Goal: Information Seeking & Learning: Learn about a topic

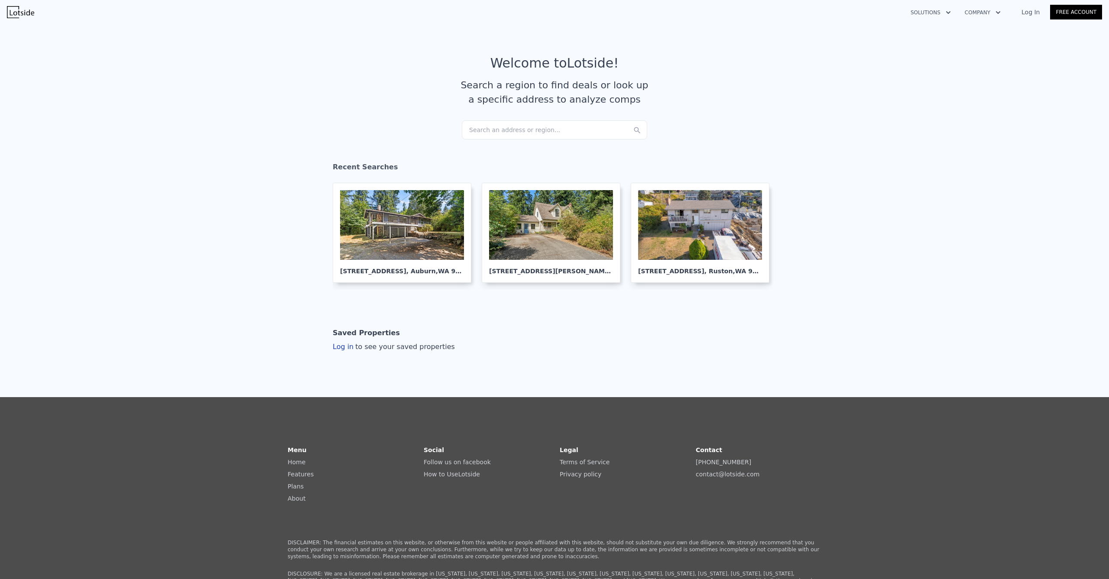
click at [516, 133] on div "Search an address or region..." at bounding box center [554, 129] width 185 height 19
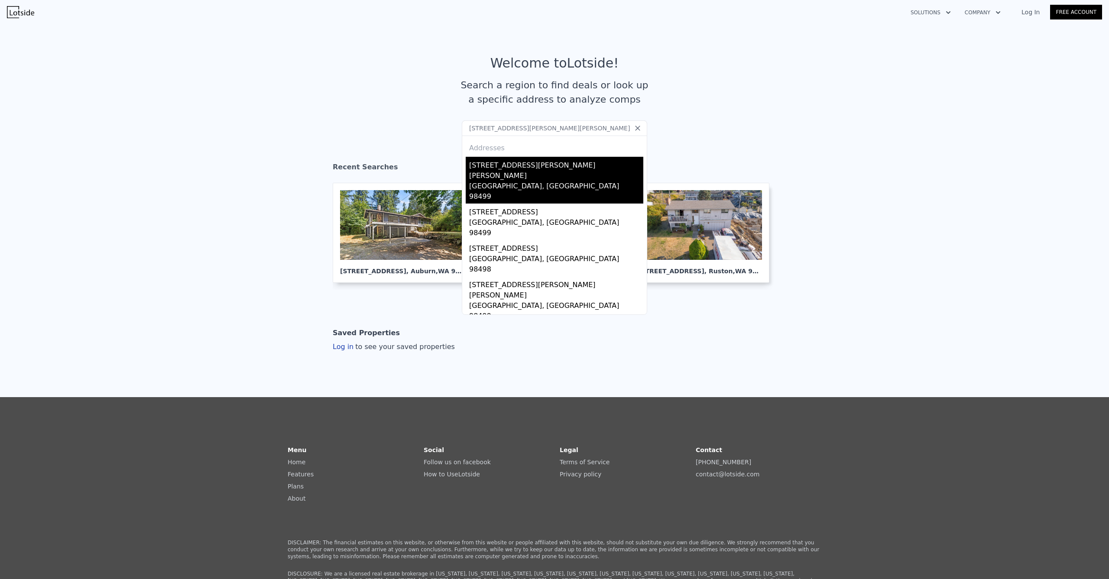
type input "[STREET_ADDRESS][PERSON_NAME][PERSON_NAME]"
click at [533, 181] on div "[GEOGRAPHIC_DATA], [GEOGRAPHIC_DATA] 98499" at bounding box center [556, 192] width 174 height 23
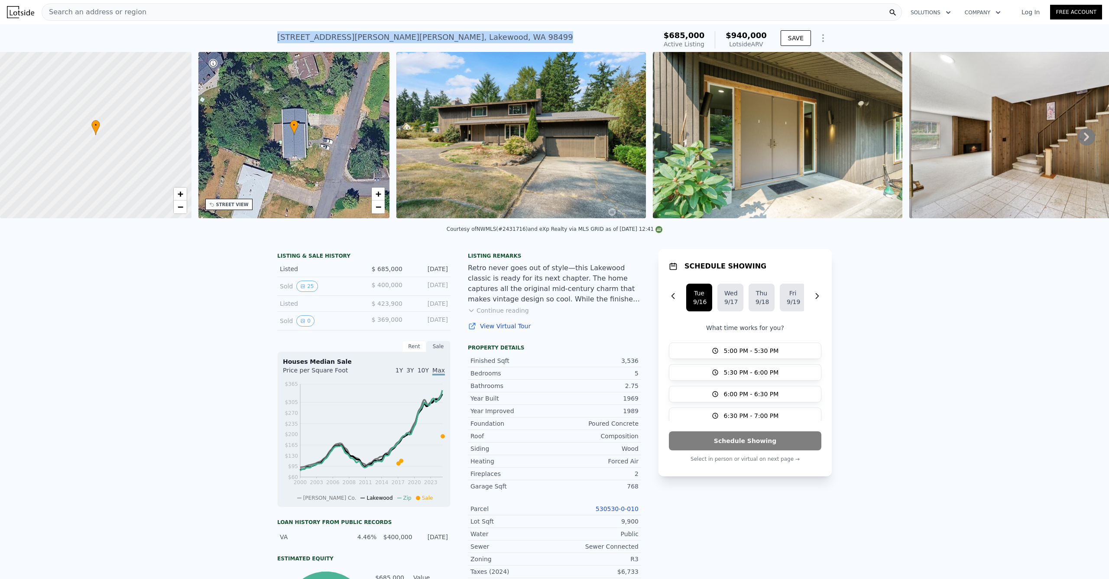
drag, startPoint x: 448, startPoint y: 39, endPoint x: 269, endPoint y: 34, distance: 178.6
click at [269, 34] on div "[STREET_ADDRESS][PERSON_NAME][PERSON_NAME] Active at $685k (~ARV $940k ) $685,0…" at bounding box center [554, 38] width 1109 height 28
copy div "[STREET_ADDRESS][PERSON_NAME][PERSON_NAME] Active at $685k (~ARV $940k )"
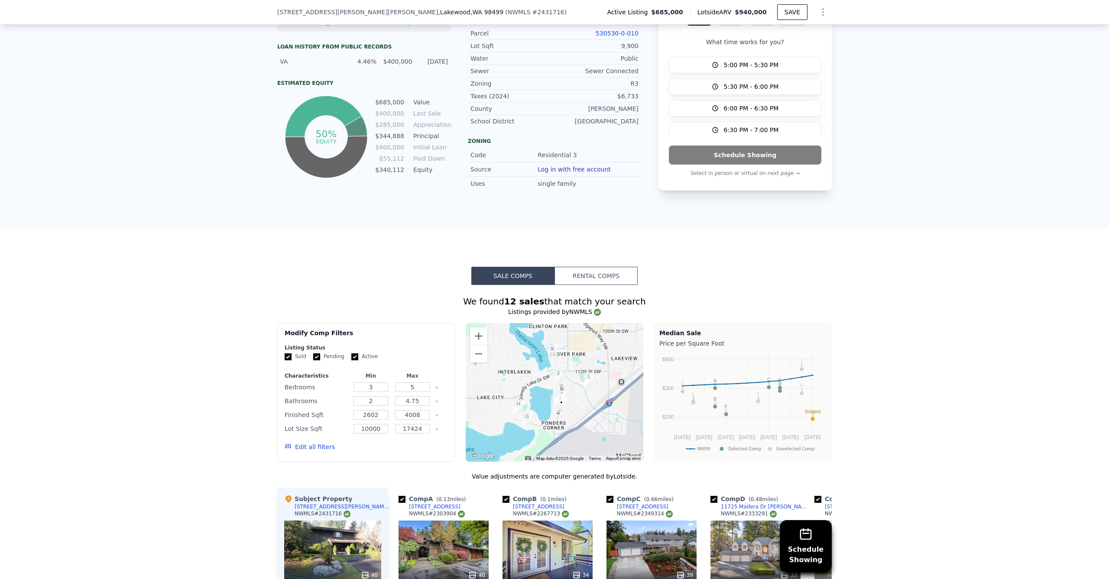
scroll to position [486, 0]
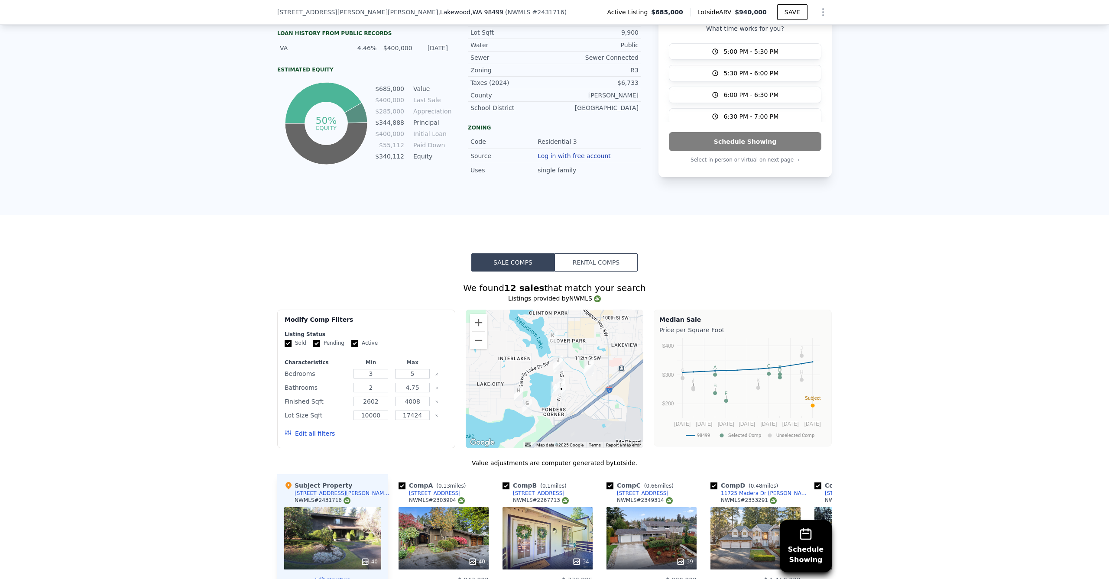
click at [562, 389] on div at bounding box center [555, 379] width 178 height 139
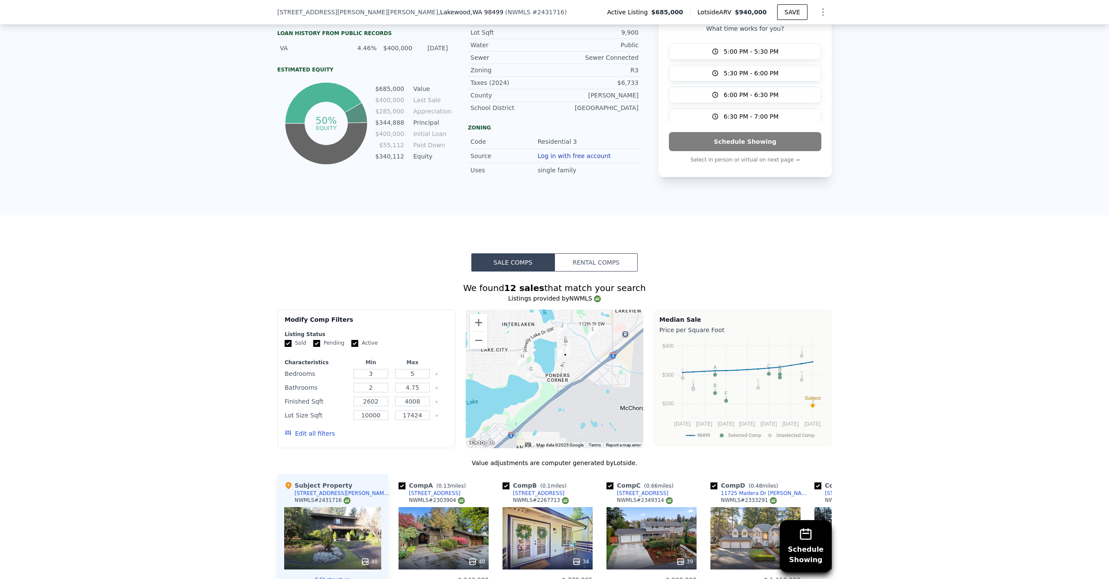
drag, startPoint x: 579, startPoint y: 397, endPoint x: 583, endPoint y: 362, distance: 35.3
click at [583, 362] on div at bounding box center [555, 379] width 178 height 139
click at [473, 324] on button "Zoom in" at bounding box center [478, 322] width 17 height 17
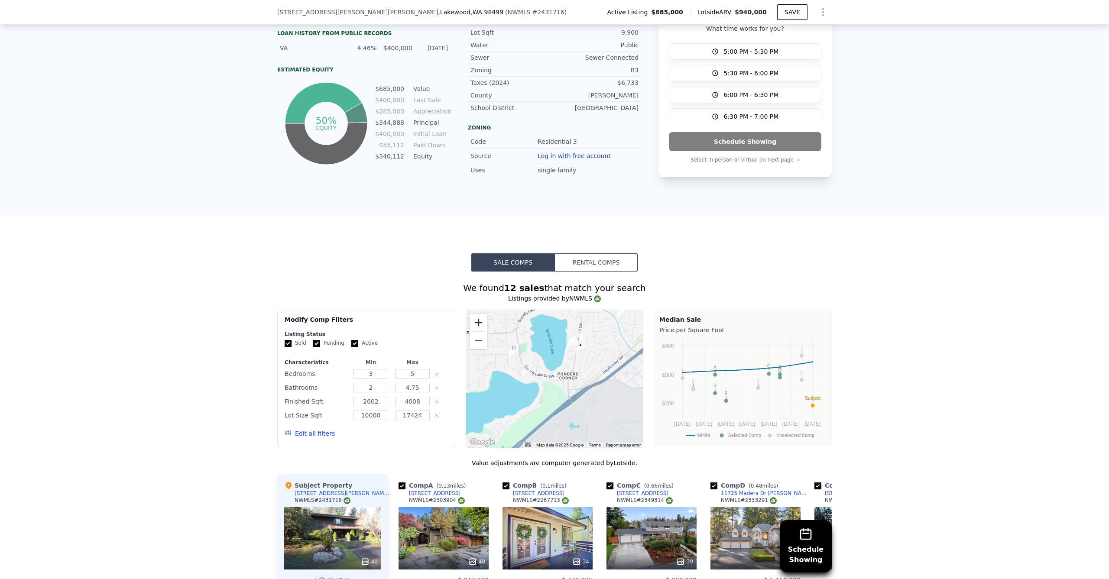
click at [474, 324] on button "Zoom in" at bounding box center [478, 322] width 17 height 17
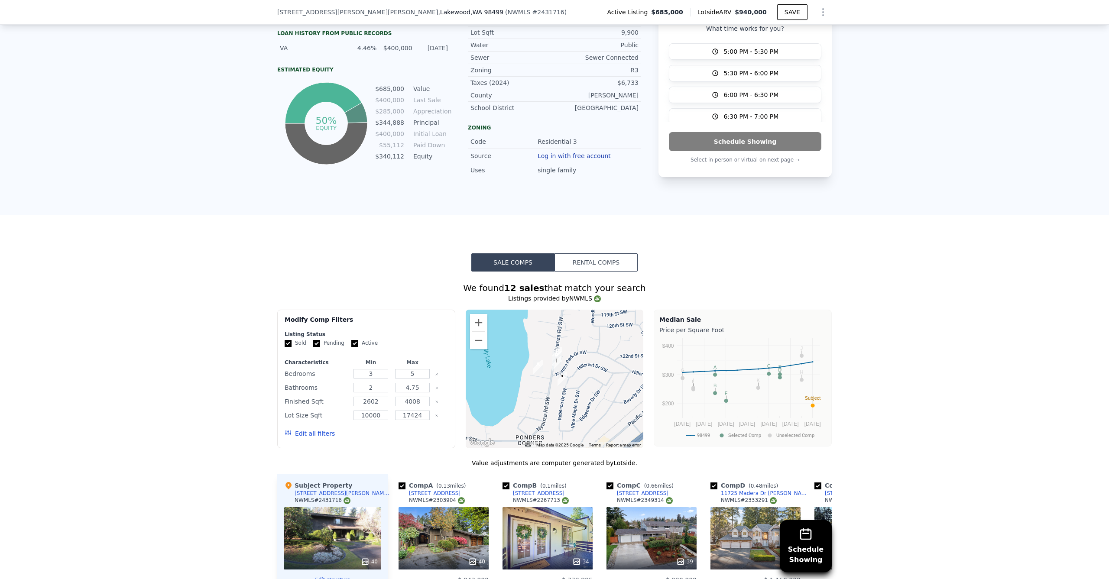
drag, startPoint x: 604, startPoint y: 358, endPoint x: 549, endPoint y: 422, distance: 83.8
click at [549, 422] on div at bounding box center [555, 379] width 178 height 139
click at [530, 386] on img "6615 Hilltop Ln SW" at bounding box center [533, 378] width 10 height 15
click at [529, 384] on img "6615 Hilltop Ln SW" at bounding box center [533, 378] width 10 height 15
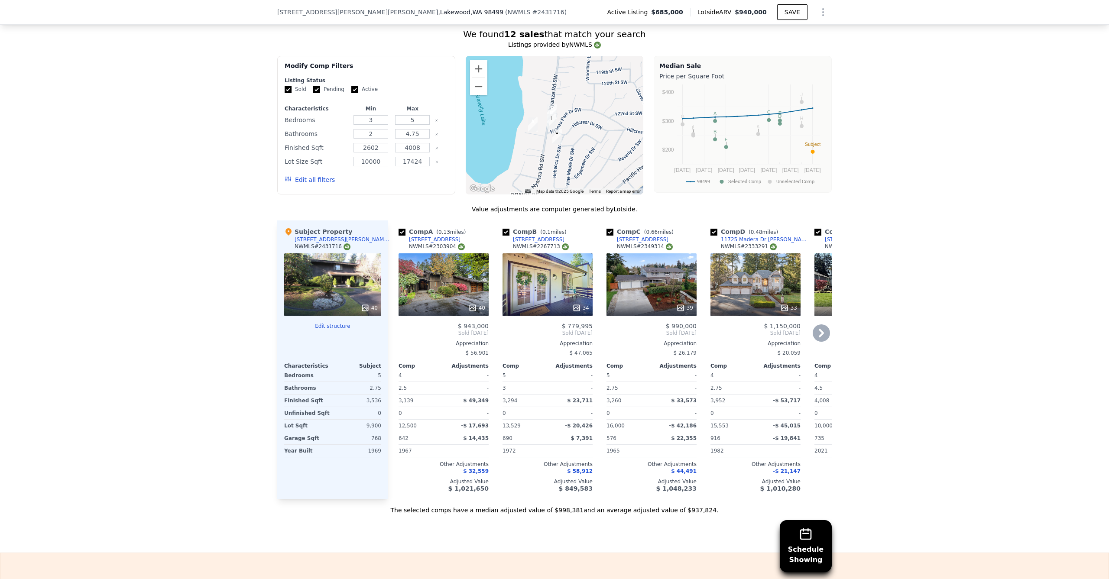
click at [434, 296] on div "40" at bounding box center [444, 284] width 90 height 62
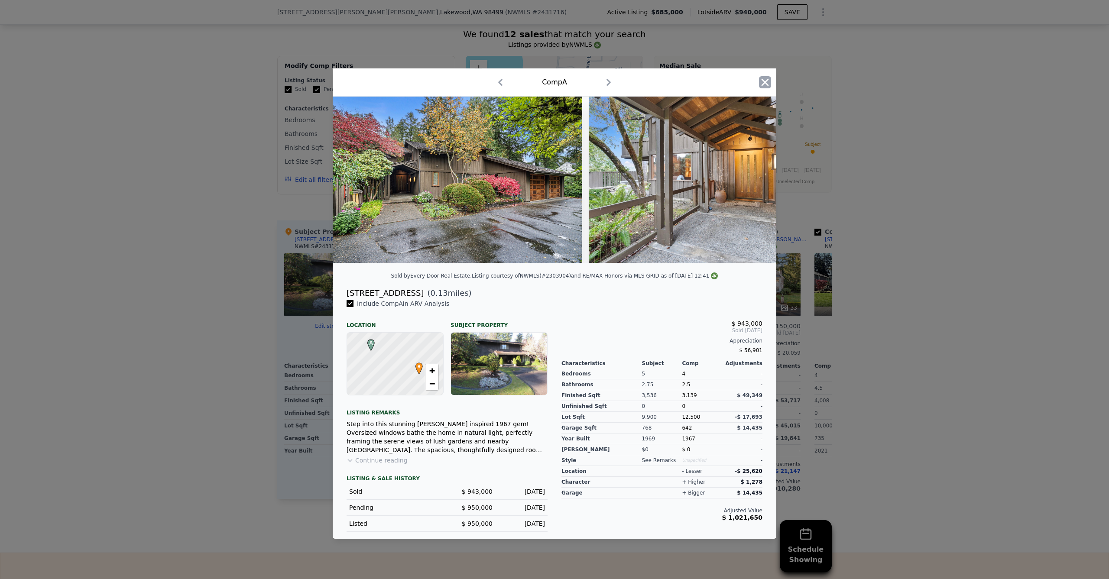
click at [760, 76] on icon "button" at bounding box center [765, 82] width 12 height 12
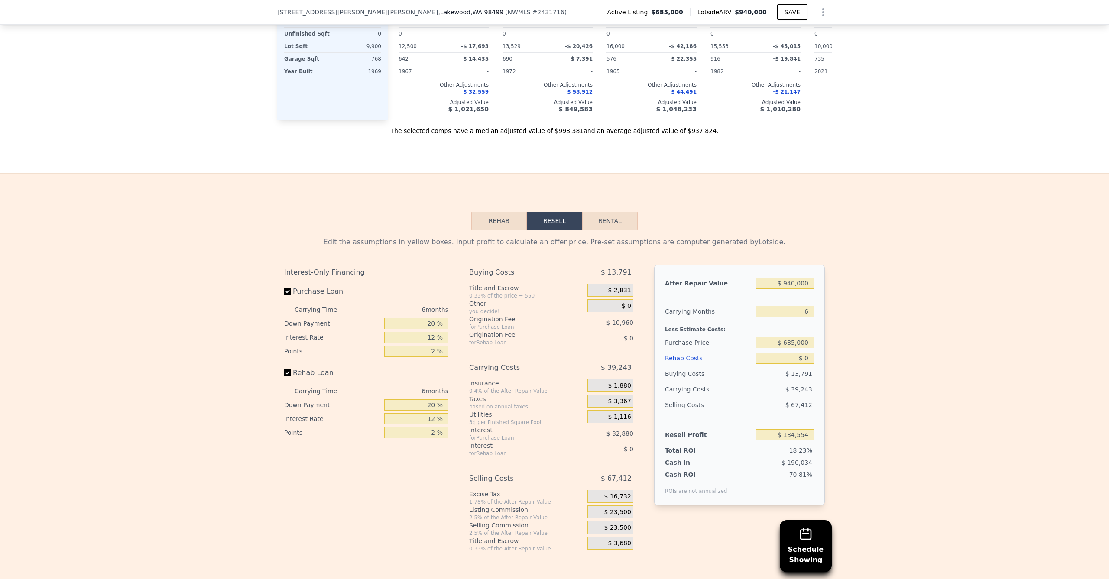
scroll to position [1273, 0]
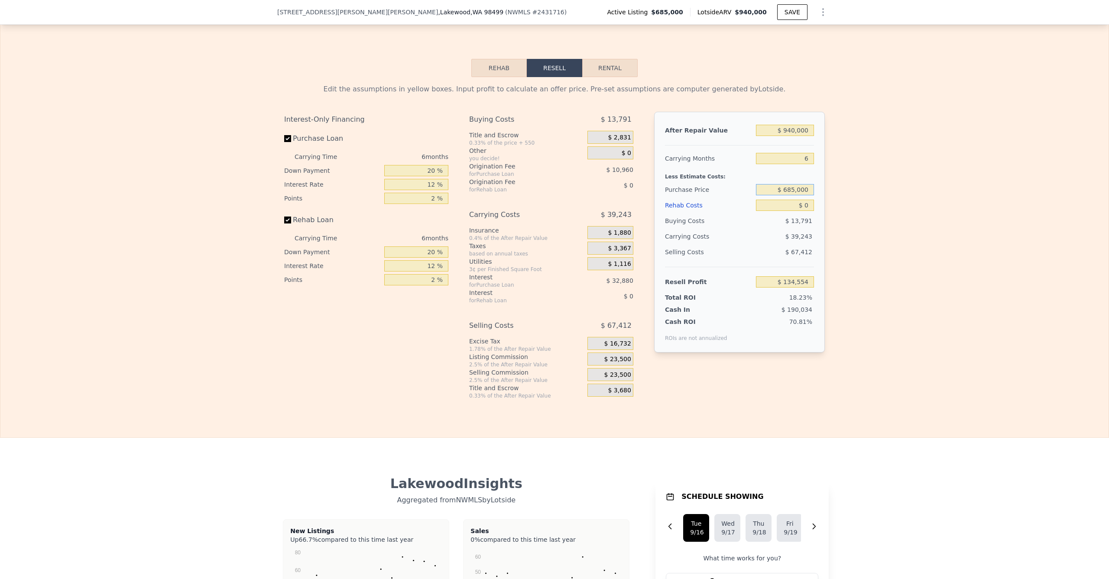
click at [792, 195] on input "$ 685,000" at bounding box center [785, 189] width 58 height 11
type input "$ 600,000"
click at [784, 211] on input "$ 0" at bounding box center [785, 205] width 58 height 11
type input "$ 225,277"
type input "$ 150"
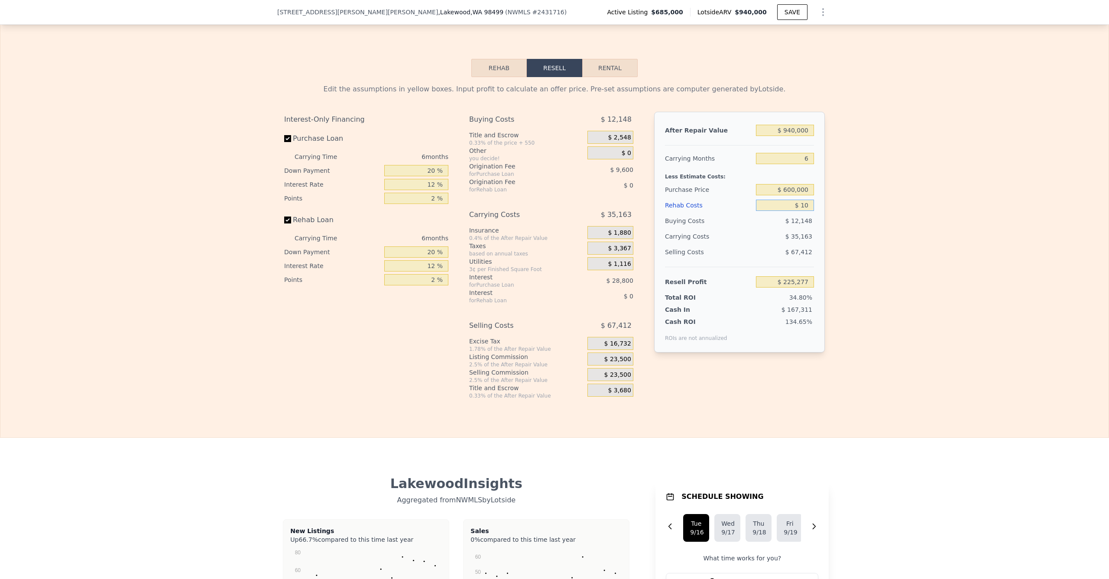
type input "$ 225,267"
type input "$ 1,500"
type input "$ 223,681"
type input "$ 15,000"
type input "$ 209,317"
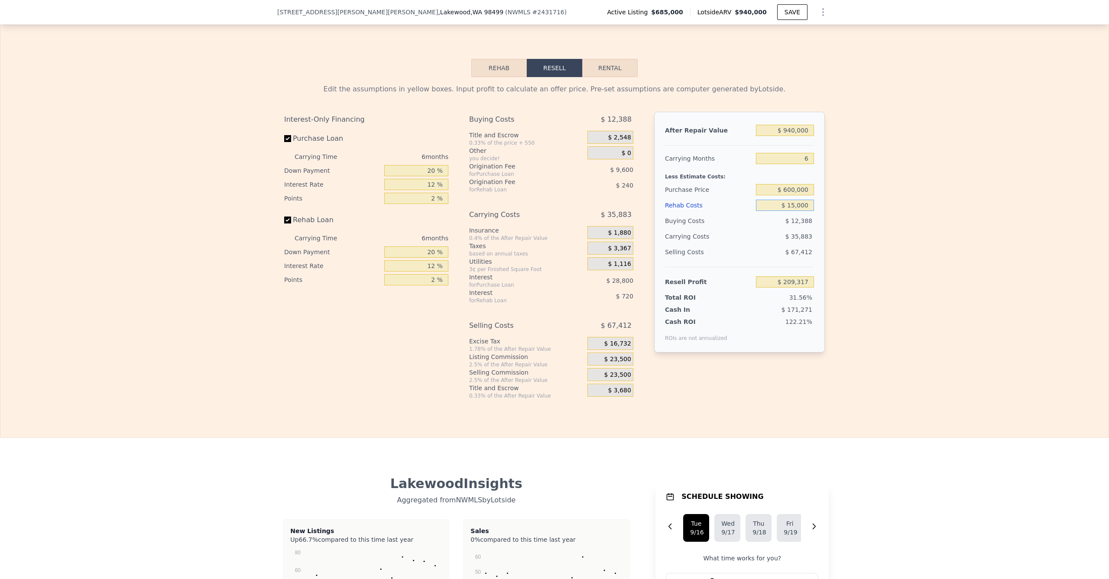
type input "$ 150,000"
type input "$ 65,677"
type input "$ 150,000"
click at [903, 228] on div "Edit the assumptions in yellow boxes. Input profit to calculate an offer price.…" at bounding box center [554, 238] width 1108 height 322
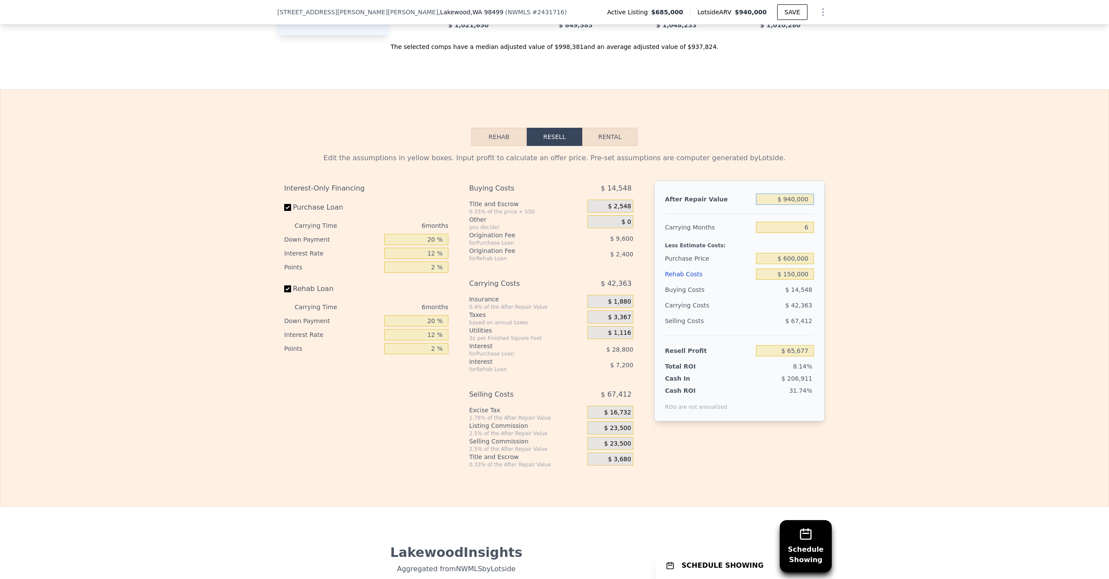
click at [791, 205] on input "$ 940,000" at bounding box center [785, 199] width 58 height 11
type input "$ 9,000"
type input "-$ 797,239"
type input "$ 99,000"
type input "-$ 713,821"
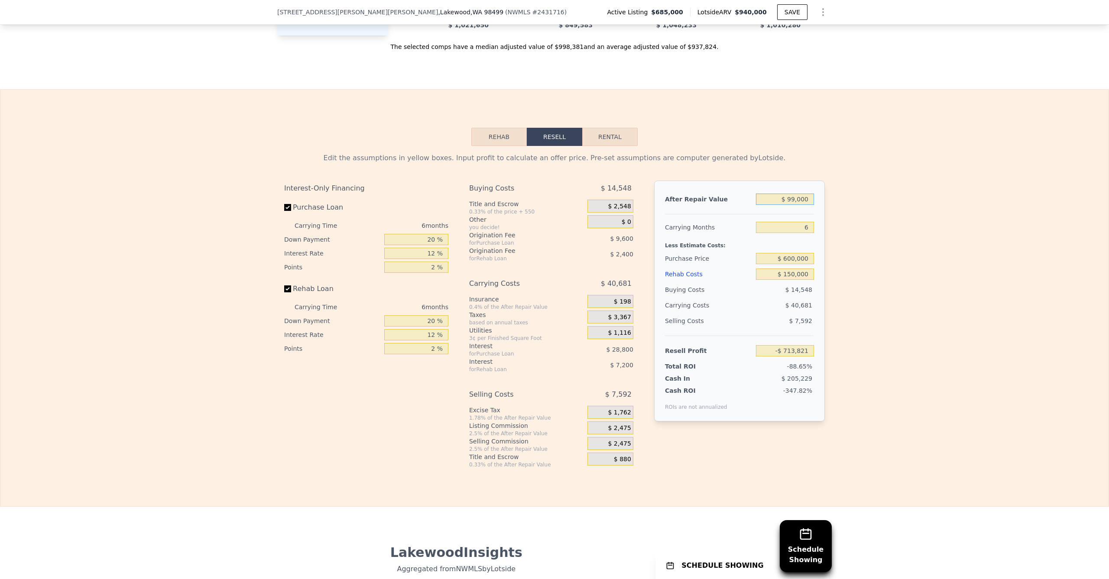
type input "$ 999,000"
type input "$ 120,362"
type input "$ 999,000"
click at [901, 318] on div "Edit the assumptions in yellow boxes. Input profit to calculate an offer price.…" at bounding box center [554, 307] width 1108 height 322
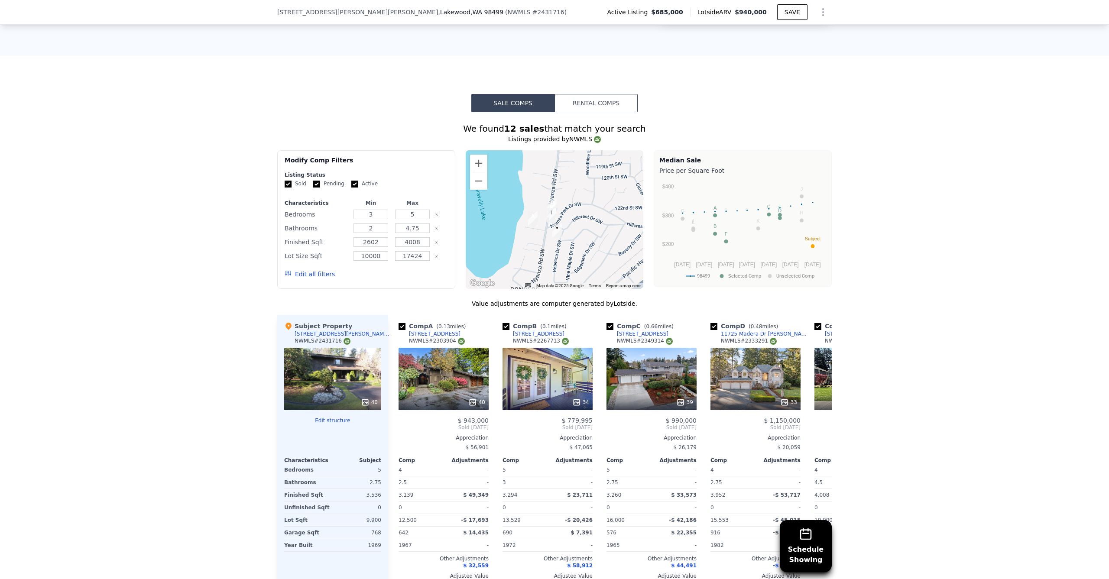
scroll to position [697, 0]
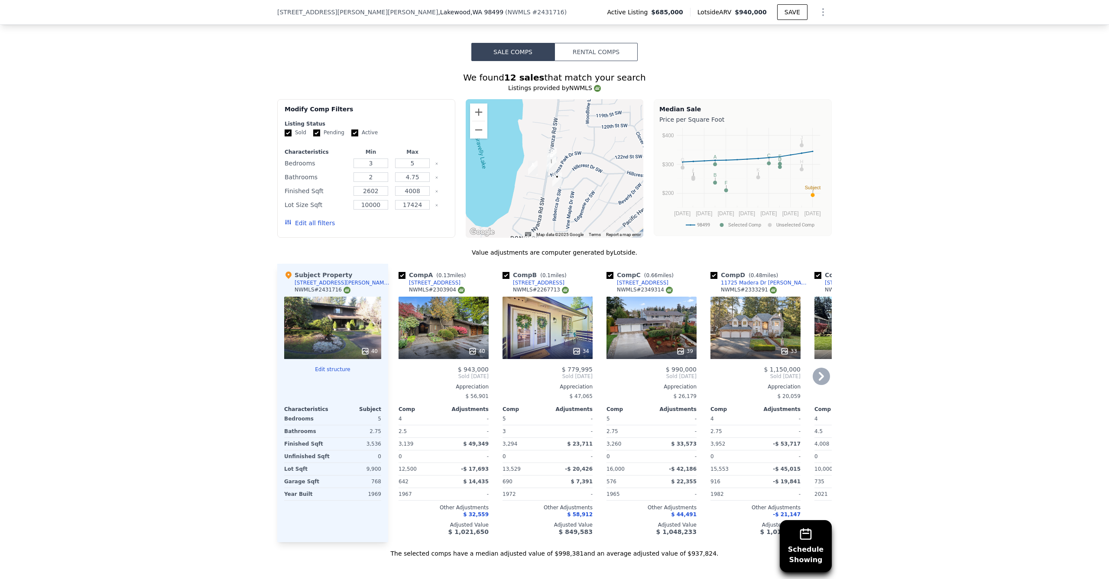
click at [692, 328] on div "39" at bounding box center [652, 328] width 90 height 62
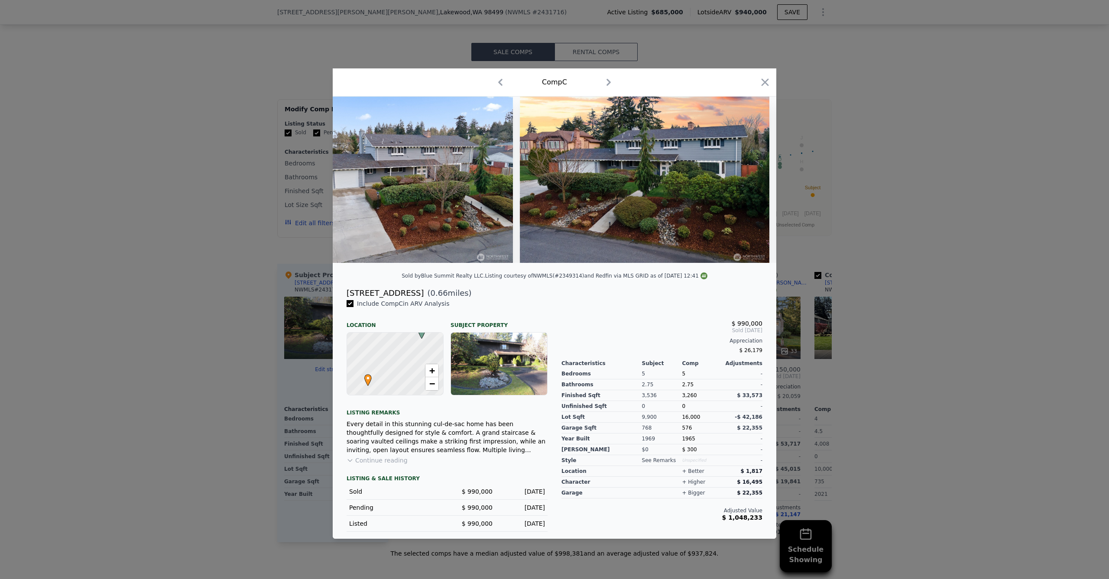
scroll to position [0, 9136]
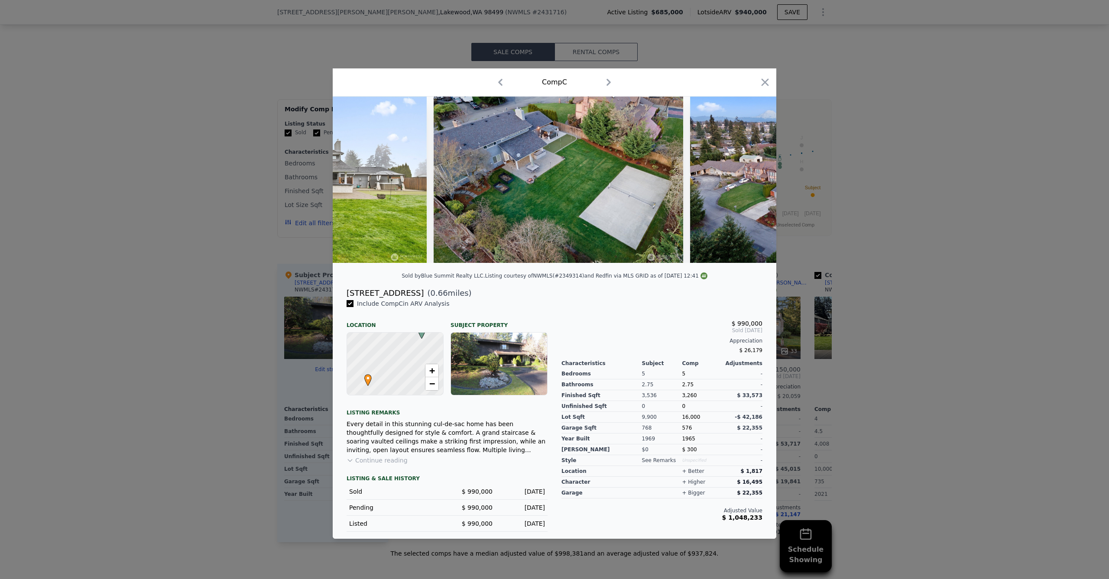
click at [764, 69] on div "Comp C" at bounding box center [555, 82] width 444 height 28
click at [773, 80] on div "Comp C" at bounding box center [555, 82] width 444 height 28
click at [755, 87] on div "Comp C" at bounding box center [555, 82] width 444 height 28
click at [764, 79] on icon "button" at bounding box center [765, 82] width 7 height 7
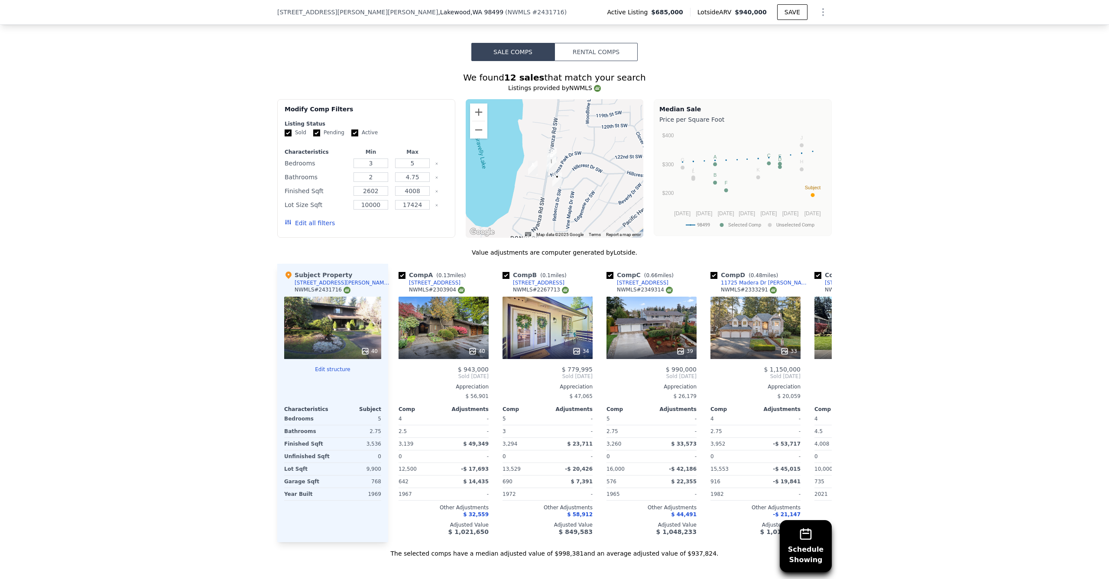
scroll to position [711, 0]
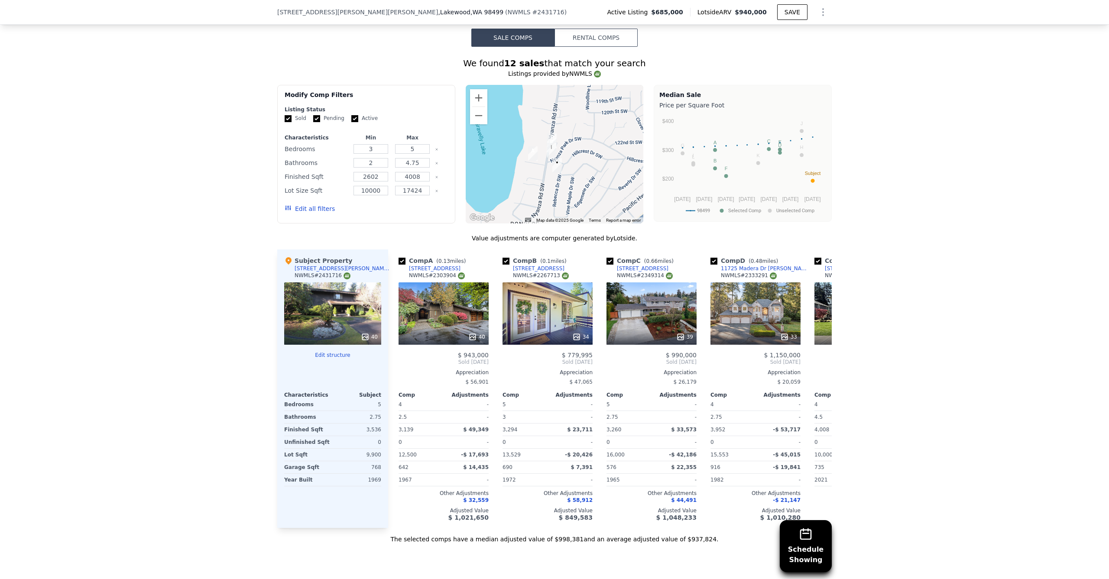
click at [322, 309] on div "40" at bounding box center [332, 314] width 97 height 62
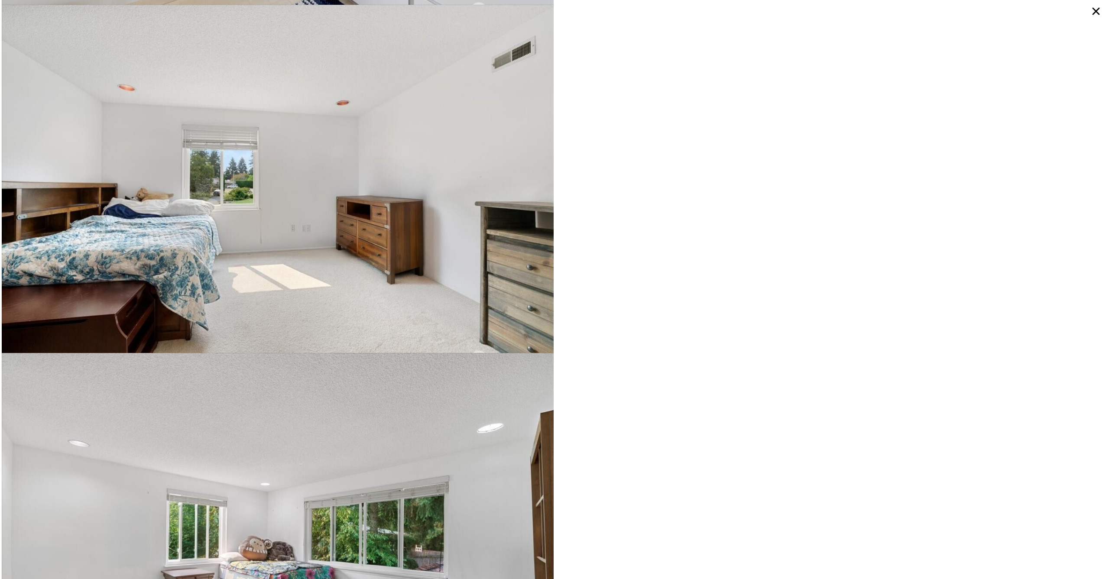
scroll to position [2787, 0]
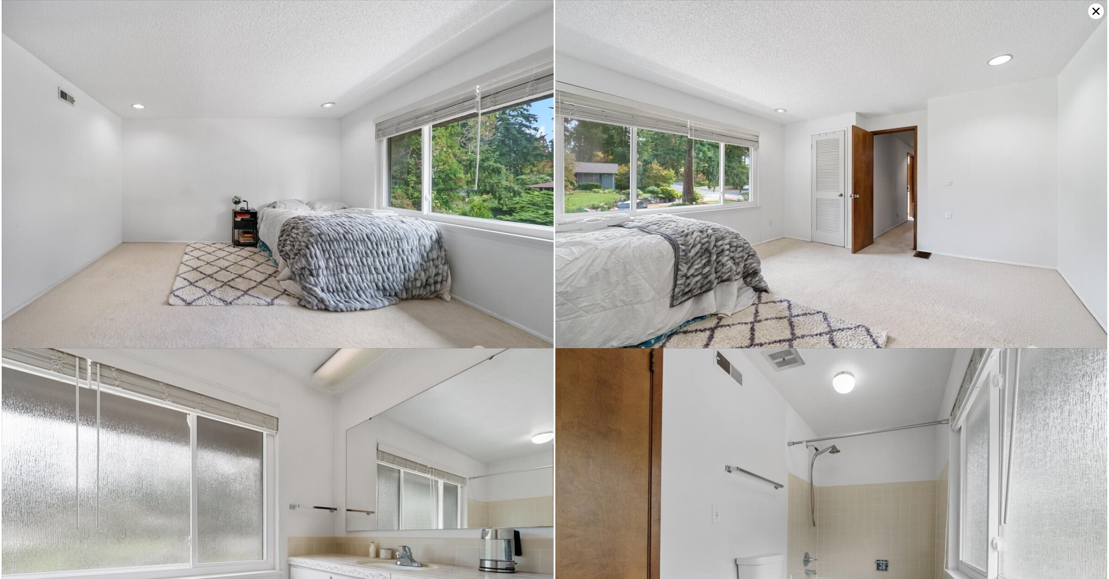
drag, startPoint x: 1095, startPoint y: 13, endPoint x: 1015, endPoint y: 57, distance: 90.8
click at [1095, 13] on icon at bounding box center [1096, 11] width 7 height 7
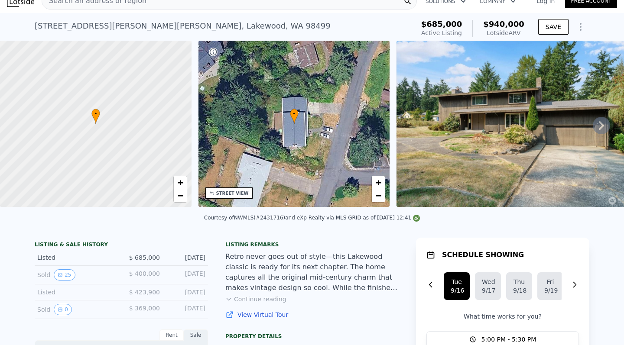
scroll to position [0, 0]
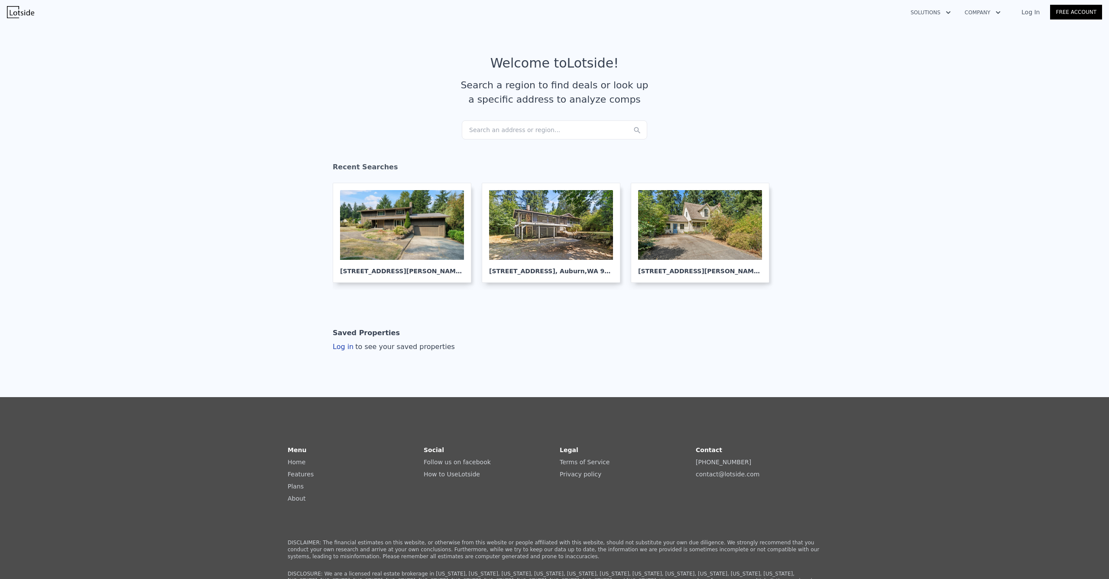
click at [529, 137] on div "Search an address or region..." at bounding box center [554, 129] width 185 height 19
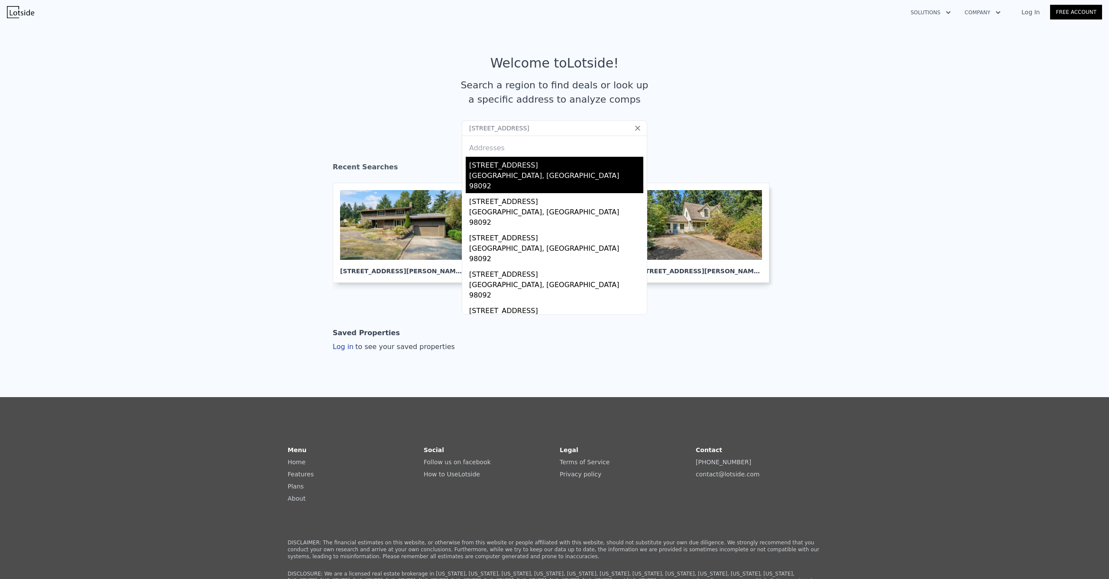
type input "[STREET_ADDRESS]"
click at [521, 162] on div "[STREET_ADDRESS]" at bounding box center [556, 164] width 174 height 14
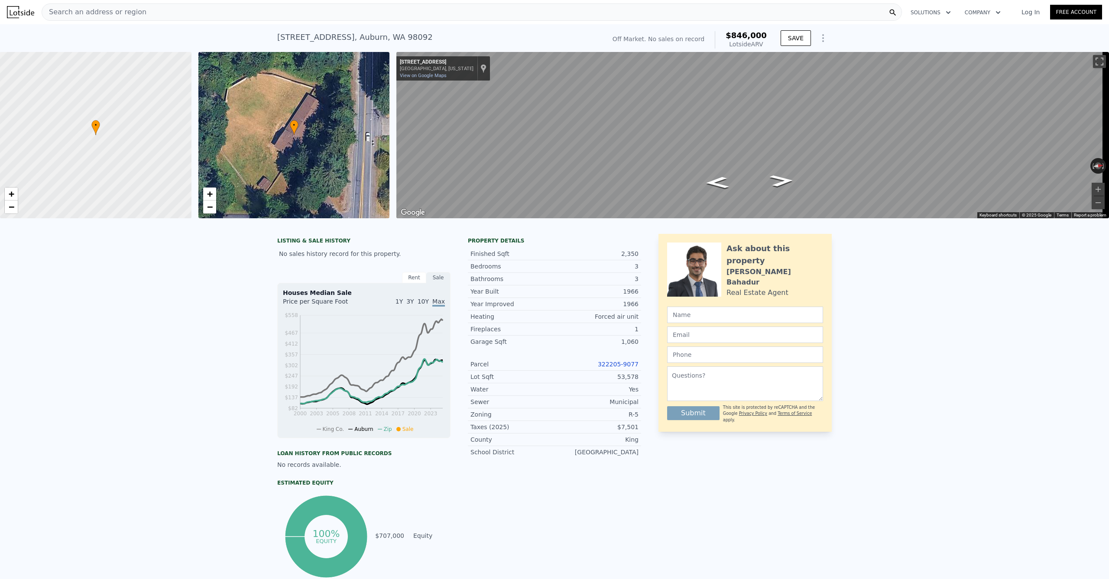
scroll to position [6, 0]
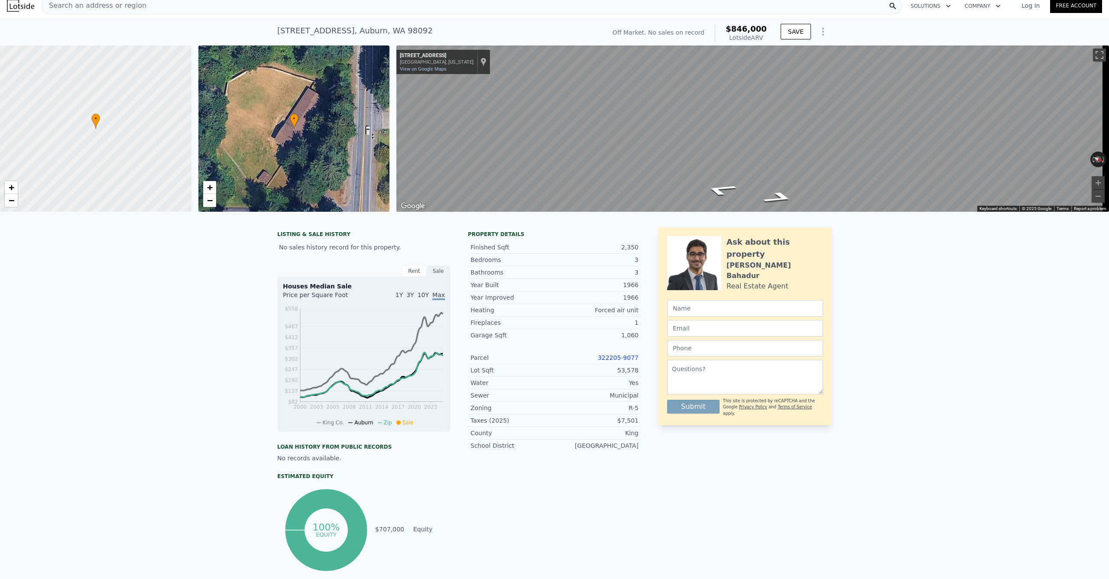
click at [386, 112] on div "• + − • + − ← Move left → Move right ↑ Move up ↓ Move down + Zoom in - Zoom out…" at bounding box center [554, 128] width 1109 height 166
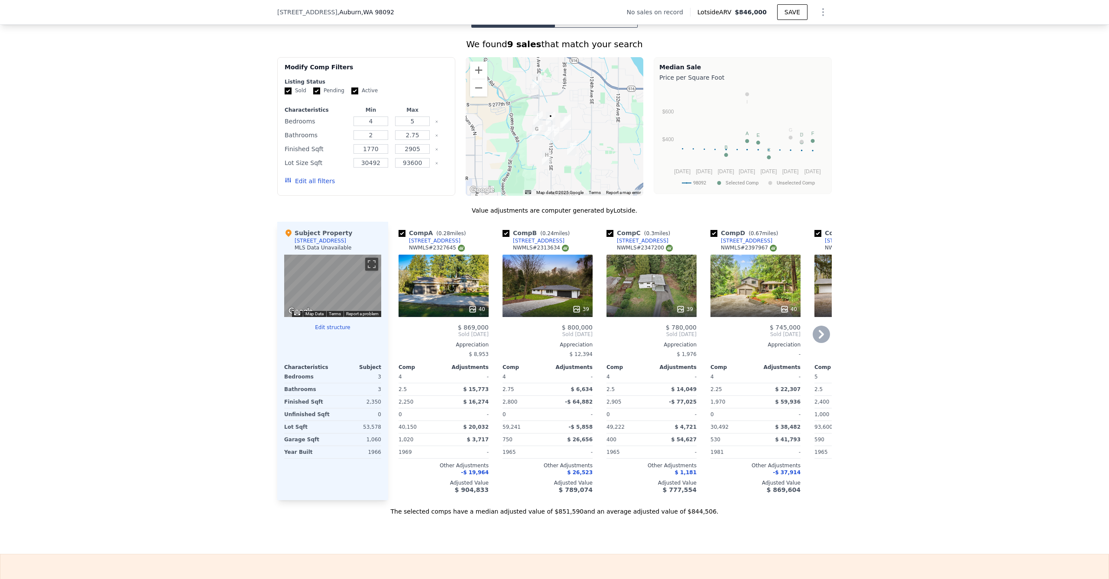
scroll to position [646, 0]
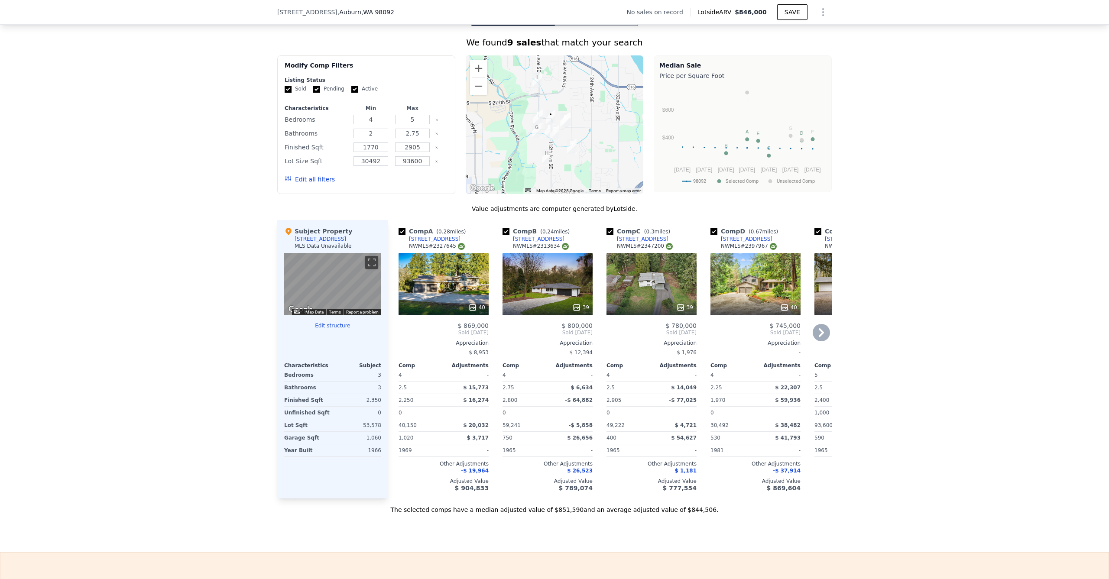
click at [443, 308] on div at bounding box center [444, 308] width 90 height 16
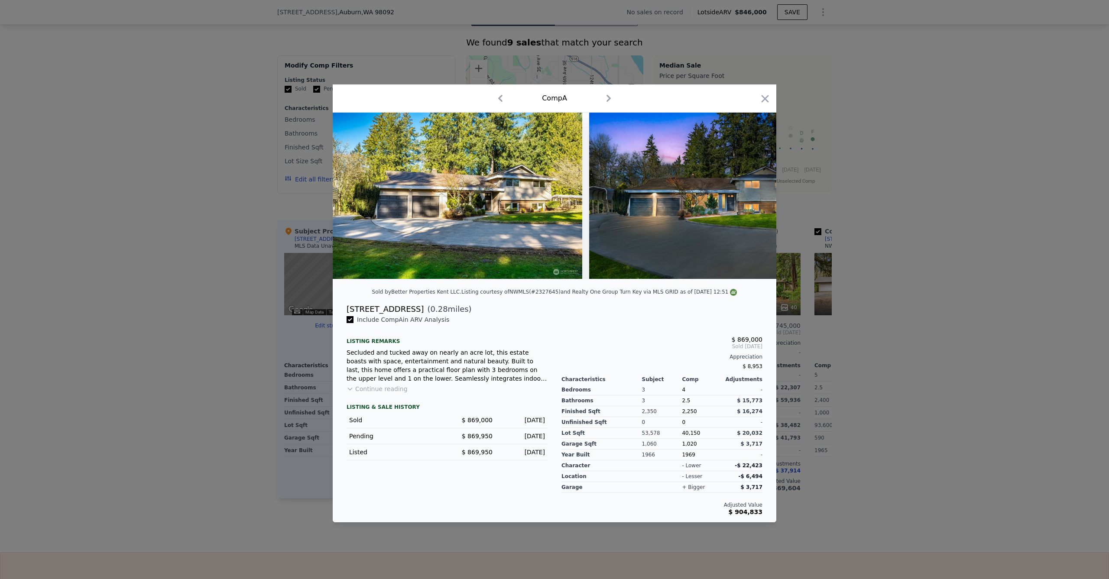
click at [265, 287] on div at bounding box center [554, 289] width 1109 height 579
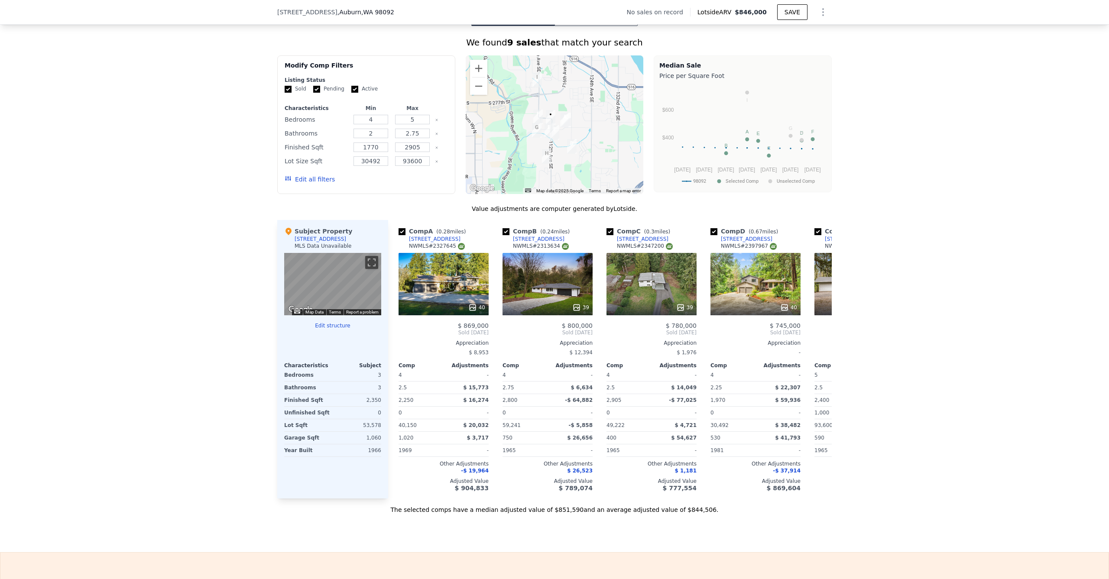
scroll to position [714, 0]
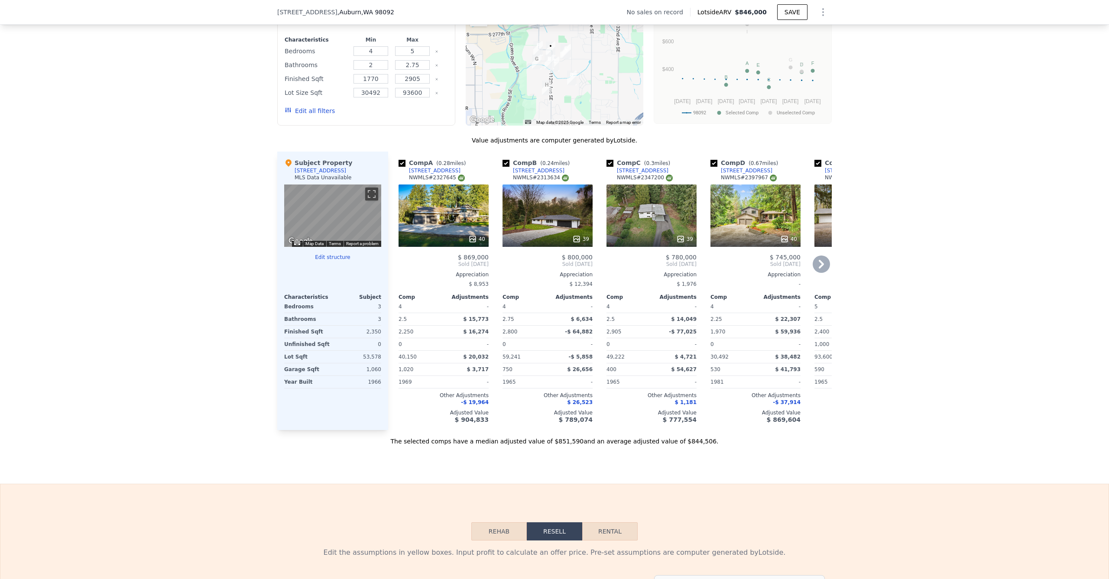
click at [548, 234] on div "39" at bounding box center [548, 216] width 90 height 62
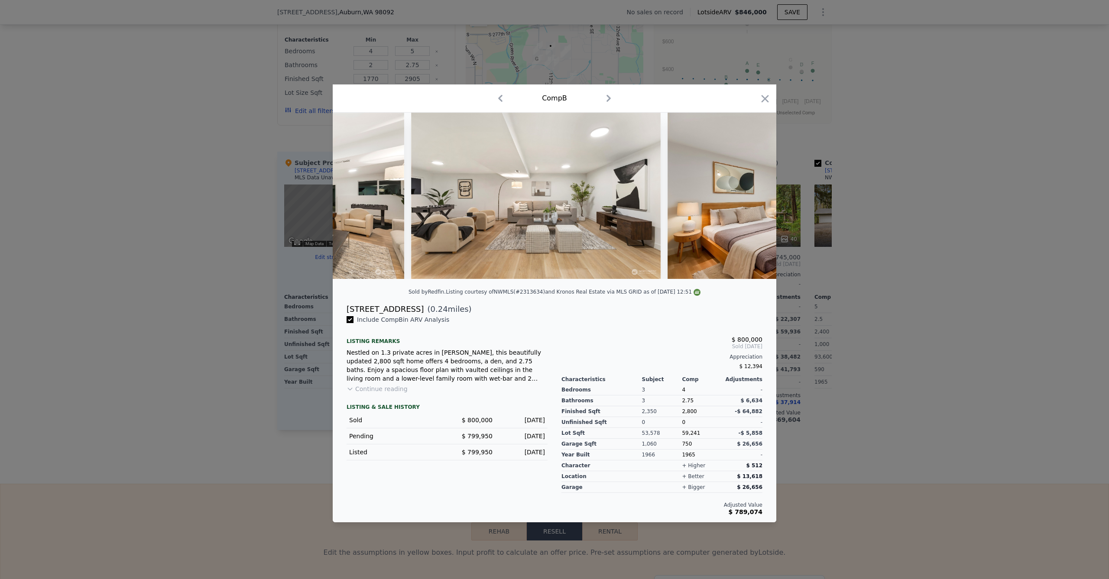
scroll to position [0, 7995]
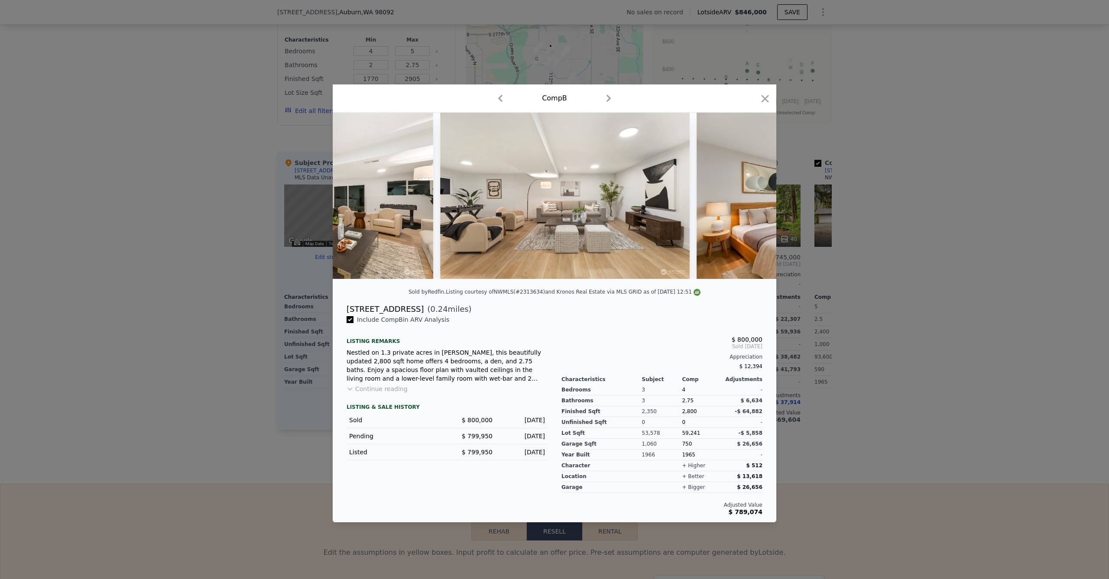
click at [864, 247] on div at bounding box center [554, 289] width 1109 height 579
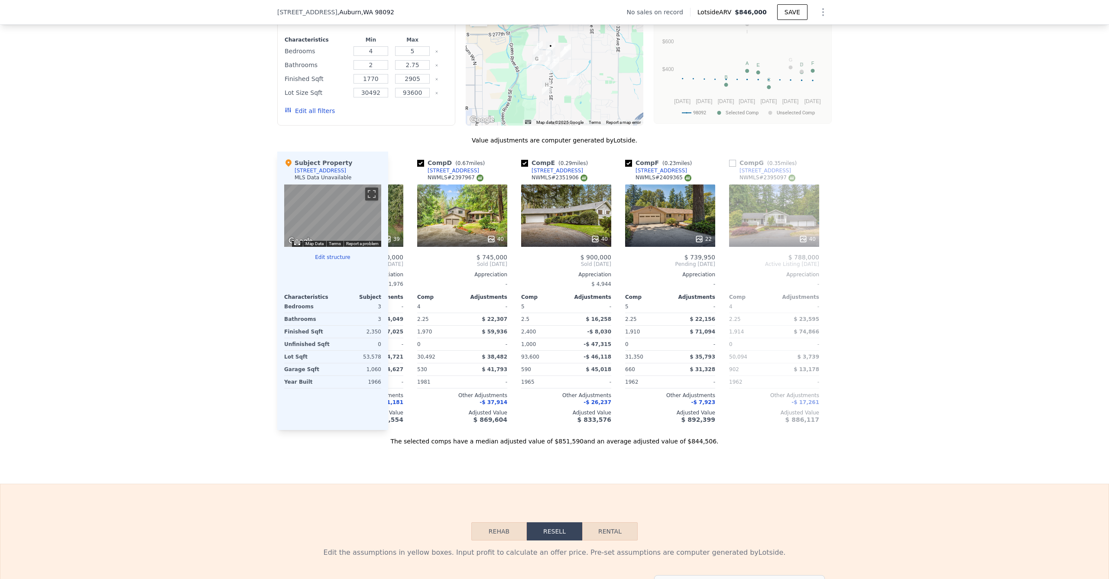
scroll to position [0, 294]
click at [642, 219] on div "22" at bounding box center [669, 216] width 90 height 62
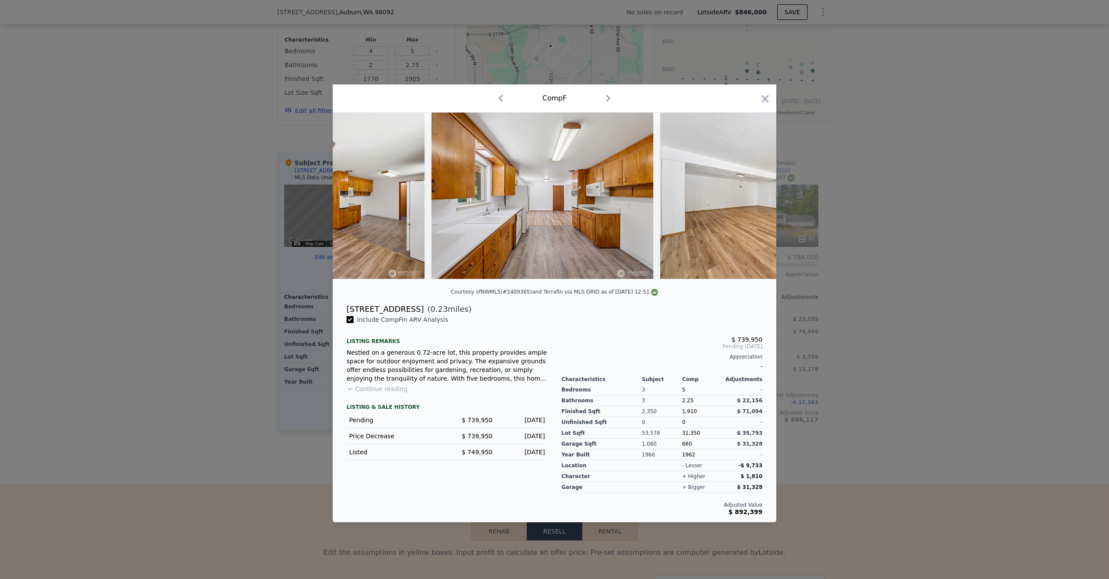
scroll to position [0, 3783]
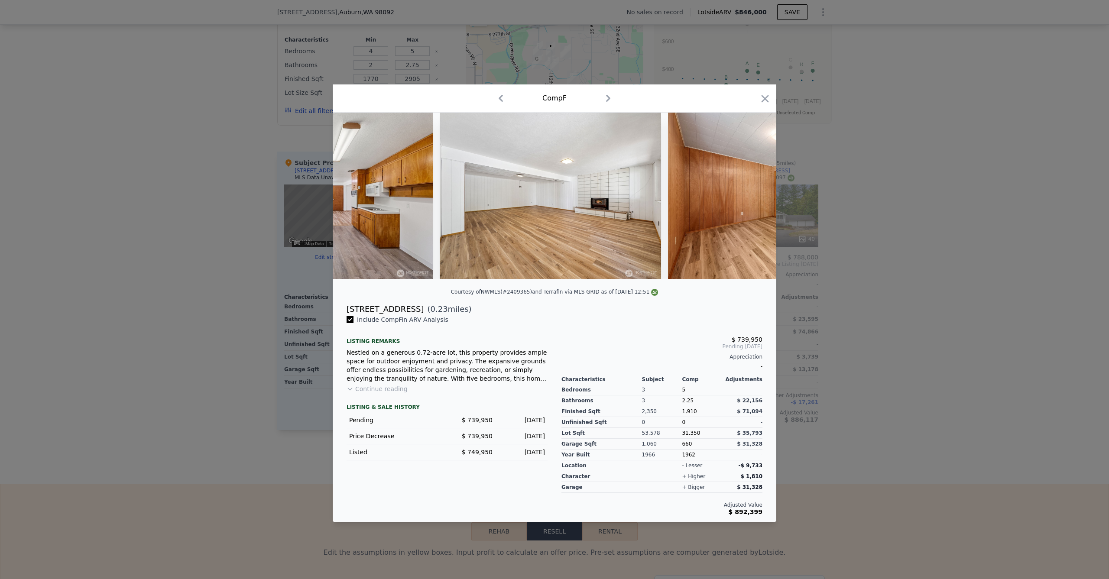
click at [238, 263] on div at bounding box center [554, 289] width 1109 height 579
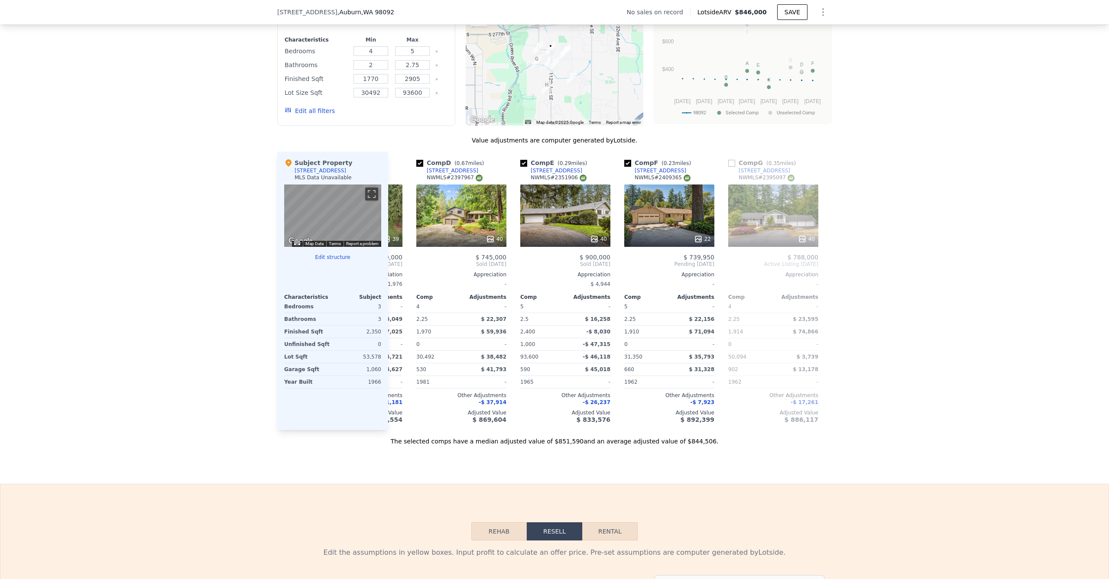
click at [237, 234] on div "We found 9 sales that match your search Filters Map Prices Modify Comp Filters …" at bounding box center [554, 202] width 1109 height 488
click at [277, 225] on div "Subject Property 28225 112th Ave SE MLS Data Unavailable ← Move left → Move rig…" at bounding box center [332, 291] width 111 height 279
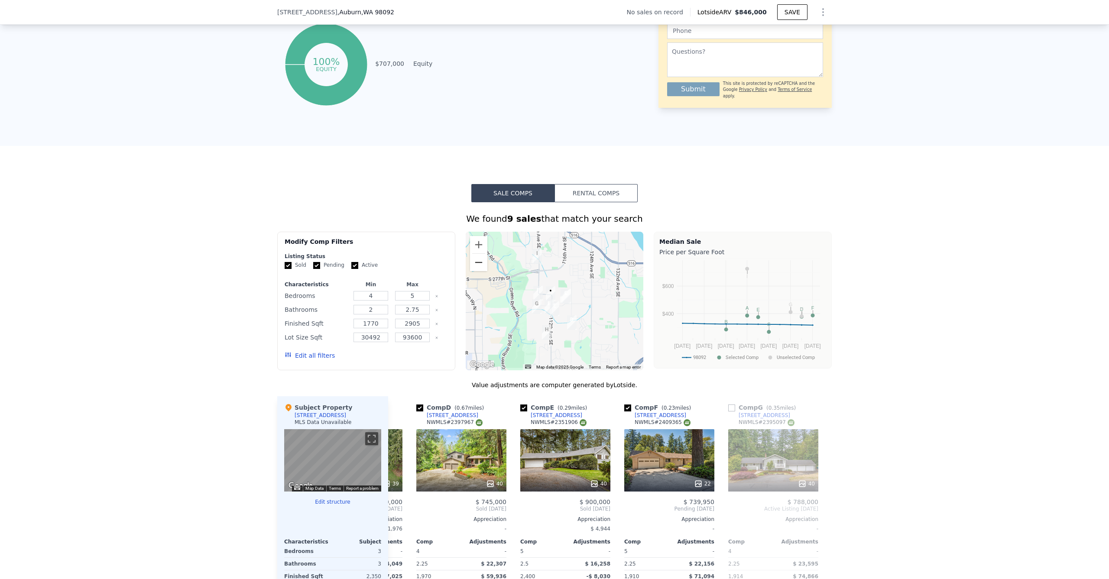
click at [472, 269] on button "Zoom out" at bounding box center [478, 262] width 17 height 17
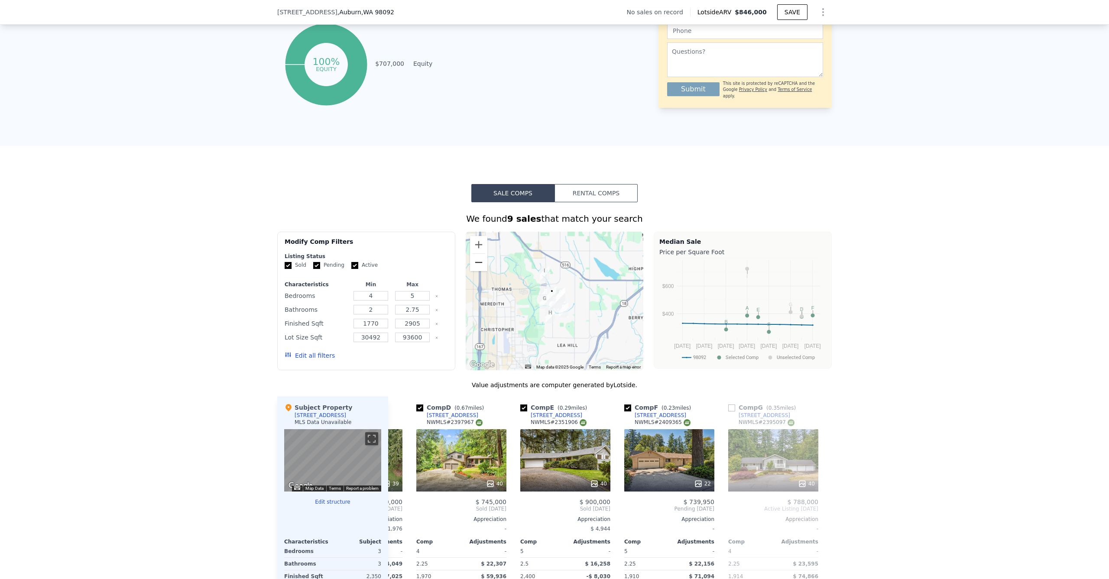
click at [472, 270] on button "Zoom out" at bounding box center [478, 262] width 17 height 17
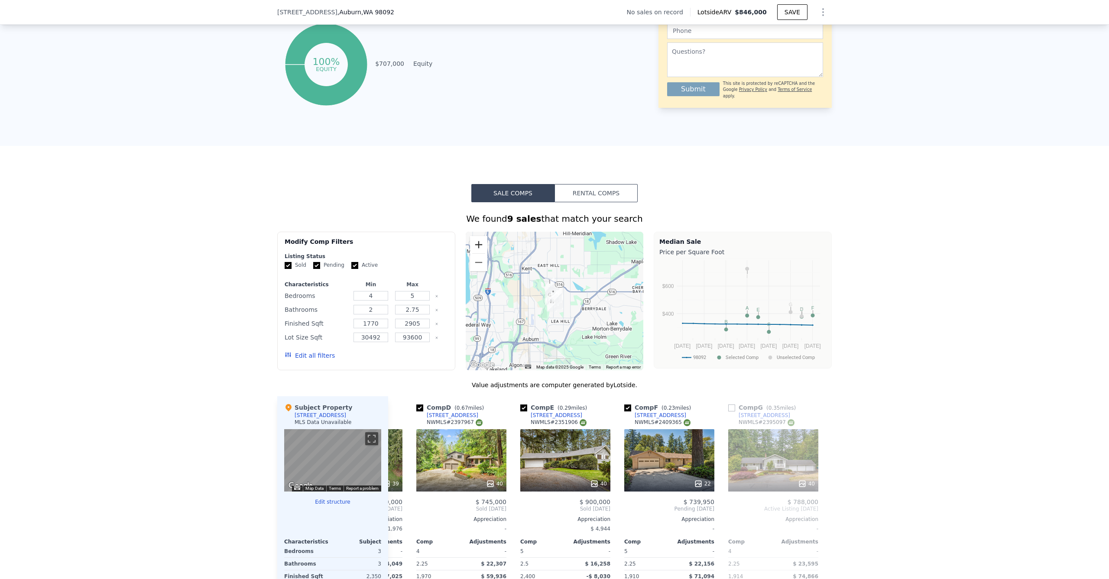
click at [470, 251] on button "Zoom in" at bounding box center [478, 244] width 17 height 17
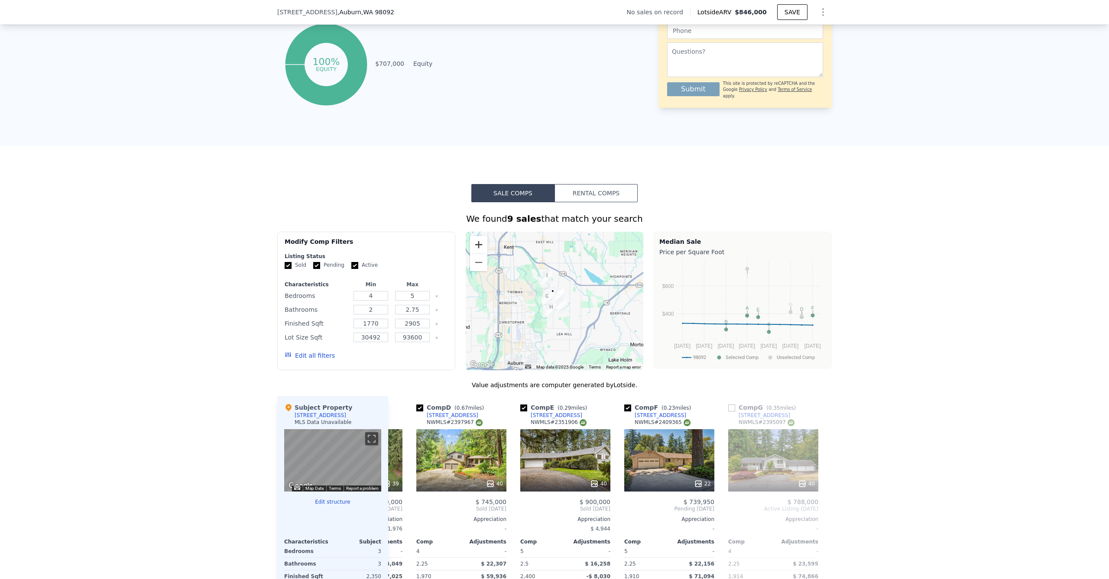
click at [470, 251] on button "Zoom in" at bounding box center [478, 244] width 17 height 17
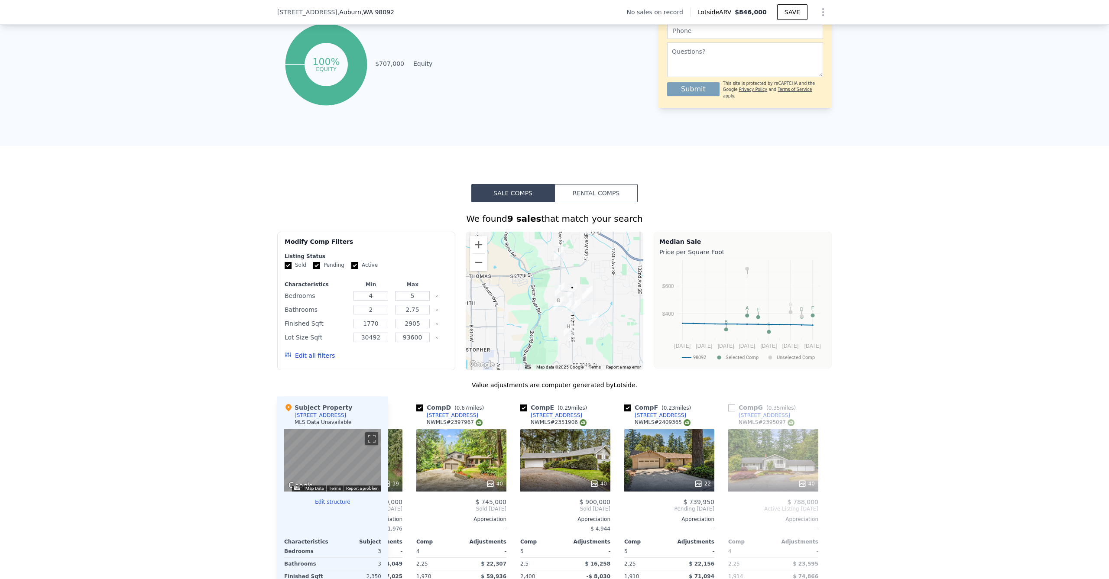
drag, startPoint x: 572, startPoint y: 304, endPoint x: 595, endPoint y: 302, distance: 22.7
click at [595, 302] on div at bounding box center [555, 301] width 178 height 139
click at [471, 253] on button "Zoom in" at bounding box center [478, 244] width 17 height 17
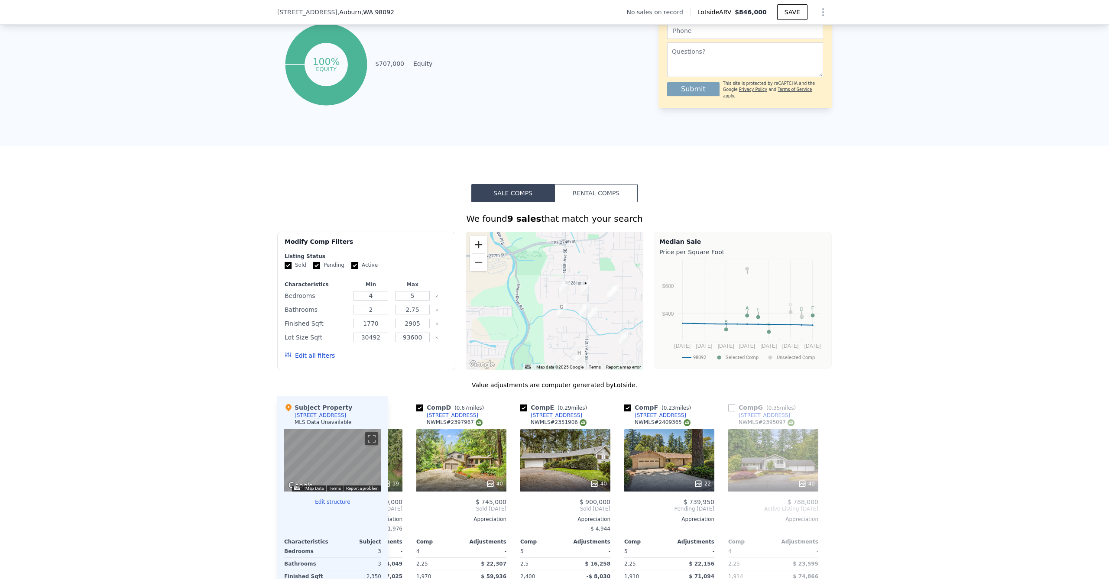
click at [471, 253] on button "Zoom in" at bounding box center [478, 244] width 17 height 17
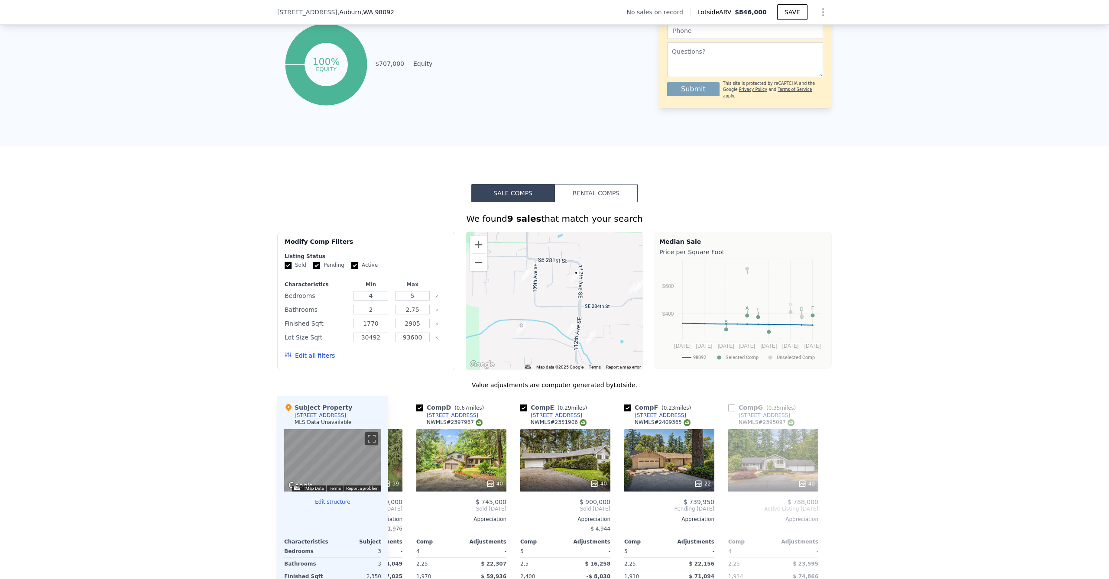
drag, startPoint x: 580, startPoint y: 278, endPoint x: 546, endPoint y: 280, distance: 34.3
click at [546, 280] on div at bounding box center [555, 301] width 178 height 139
click at [476, 253] on button "Zoom in" at bounding box center [478, 244] width 17 height 17
drag, startPoint x: 566, startPoint y: 312, endPoint x: 556, endPoint y: 347, distance: 35.8
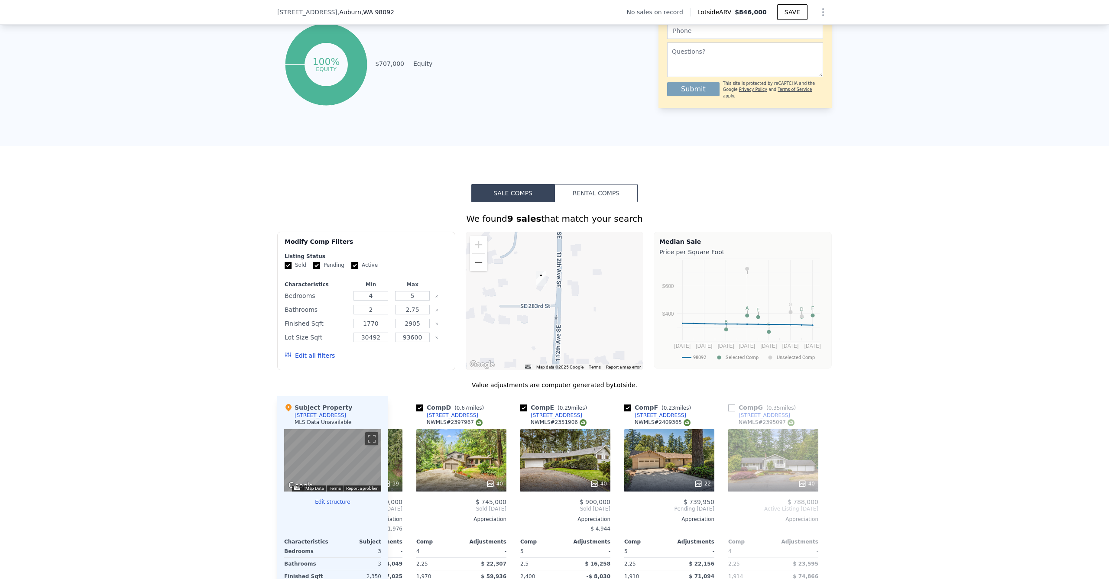
click at [556, 347] on div at bounding box center [555, 301] width 178 height 139
click at [481, 269] on button "Zoom out" at bounding box center [478, 262] width 17 height 17
click at [480, 268] on button "Zoom out" at bounding box center [478, 262] width 17 height 17
drag, startPoint x: 538, startPoint y: 296, endPoint x: 532, endPoint y: 268, distance: 28.9
click at [532, 268] on div at bounding box center [555, 301] width 178 height 139
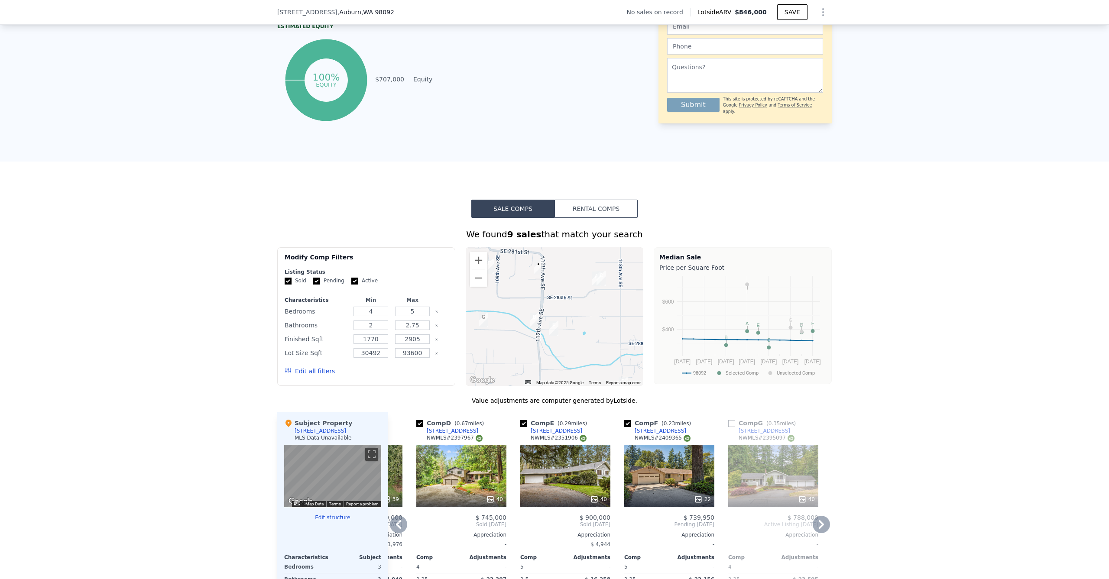
scroll to position [689, 0]
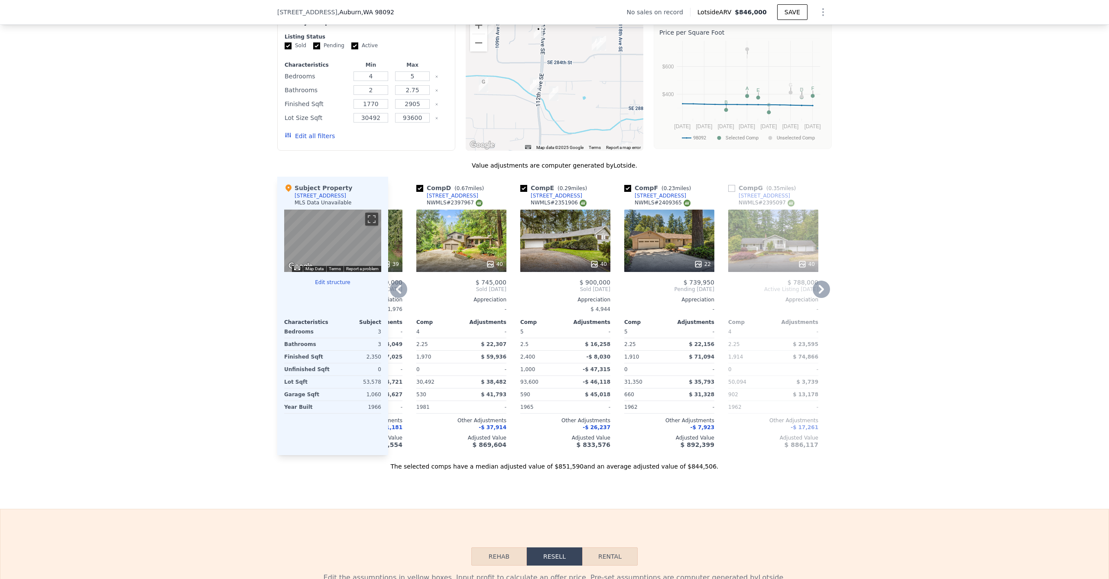
click at [396, 294] on icon at bounding box center [398, 289] width 5 height 9
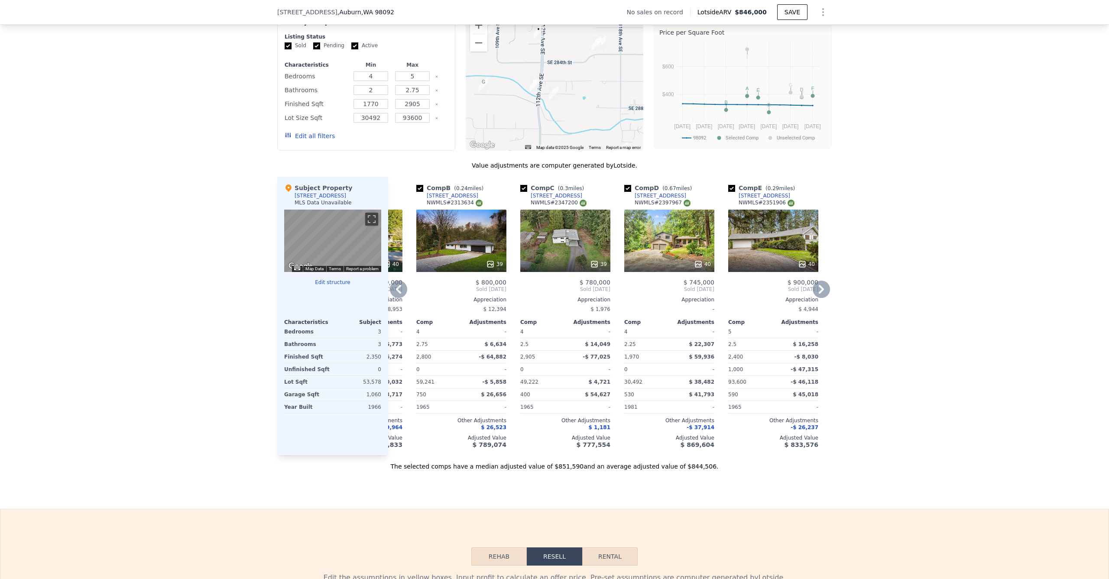
click at [396, 294] on icon at bounding box center [398, 289] width 5 height 9
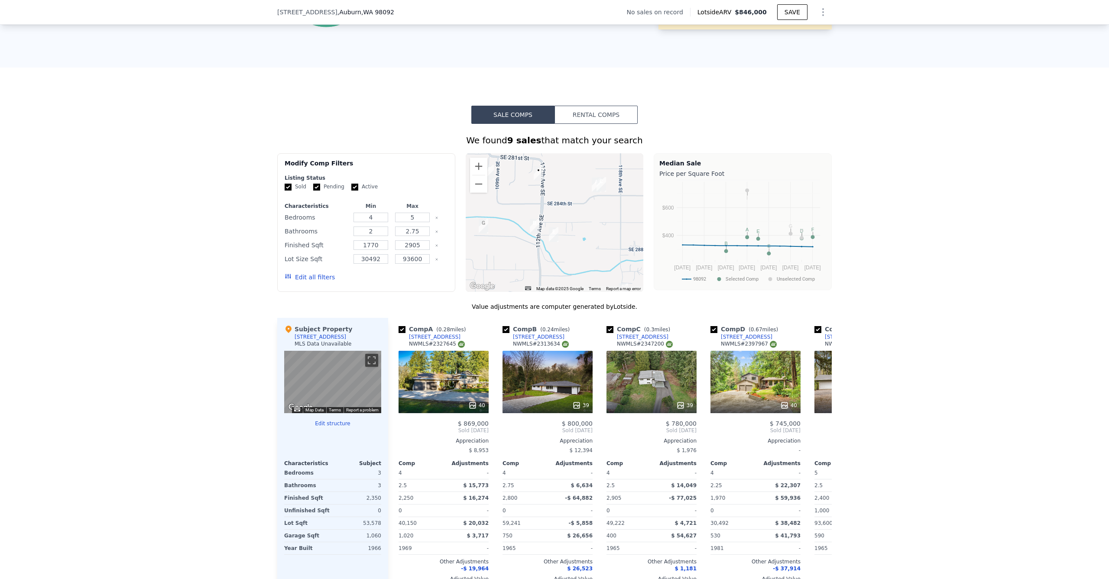
scroll to position [549, 0]
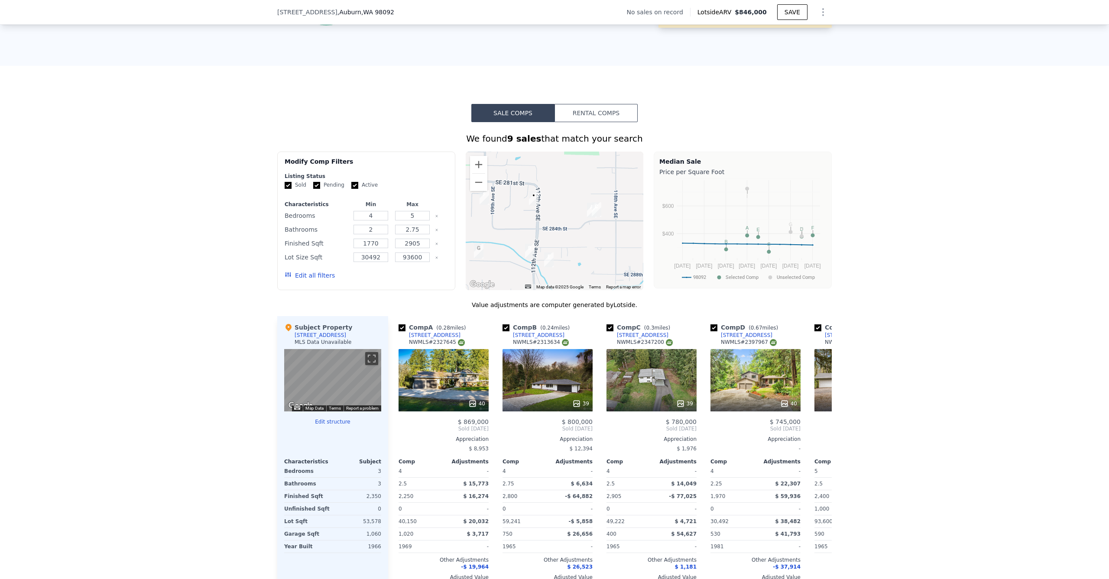
drag, startPoint x: 539, startPoint y: 212, endPoint x: 517, endPoint y: 216, distance: 21.6
click at [536, 231] on div at bounding box center [555, 221] width 178 height 139
click at [475, 173] on button "Zoom in" at bounding box center [478, 164] width 17 height 17
drag, startPoint x: 545, startPoint y: 227, endPoint x: 641, endPoint y: 250, distance: 98.5
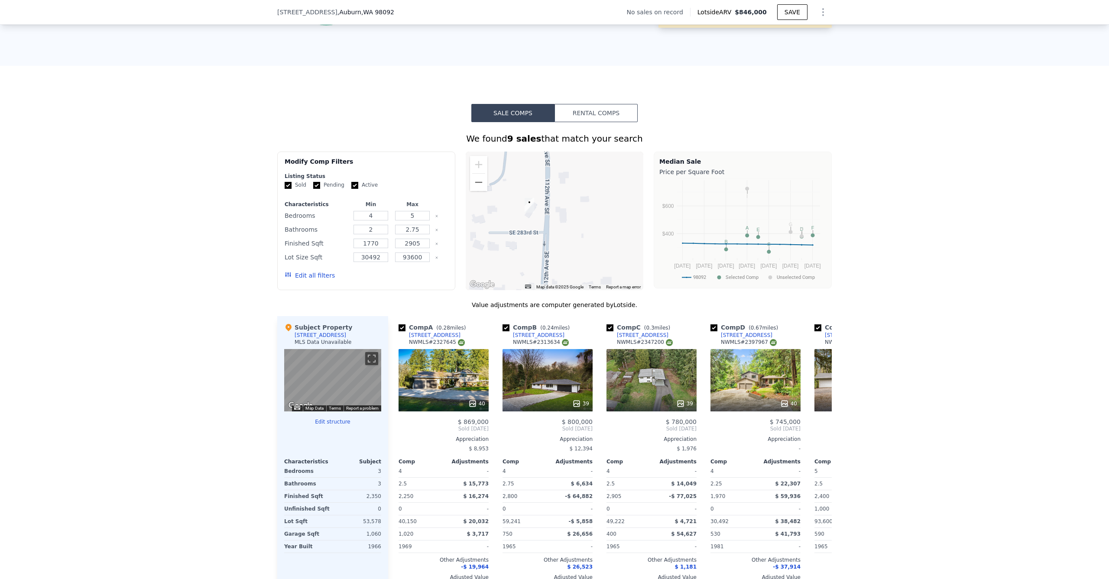
click at [647, 251] on div "Modify Comp Filters Listing Status Sold Pending Active Characteristics Min Max …" at bounding box center [554, 221] width 555 height 139
drag, startPoint x: 565, startPoint y: 225, endPoint x: 517, endPoint y: 217, distance: 48.9
click at [517, 217] on div at bounding box center [555, 221] width 178 height 139
click at [472, 191] on button "Zoom out" at bounding box center [478, 182] width 17 height 17
click at [474, 191] on button "Zoom out" at bounding box center [478, 182] width 17 height 17
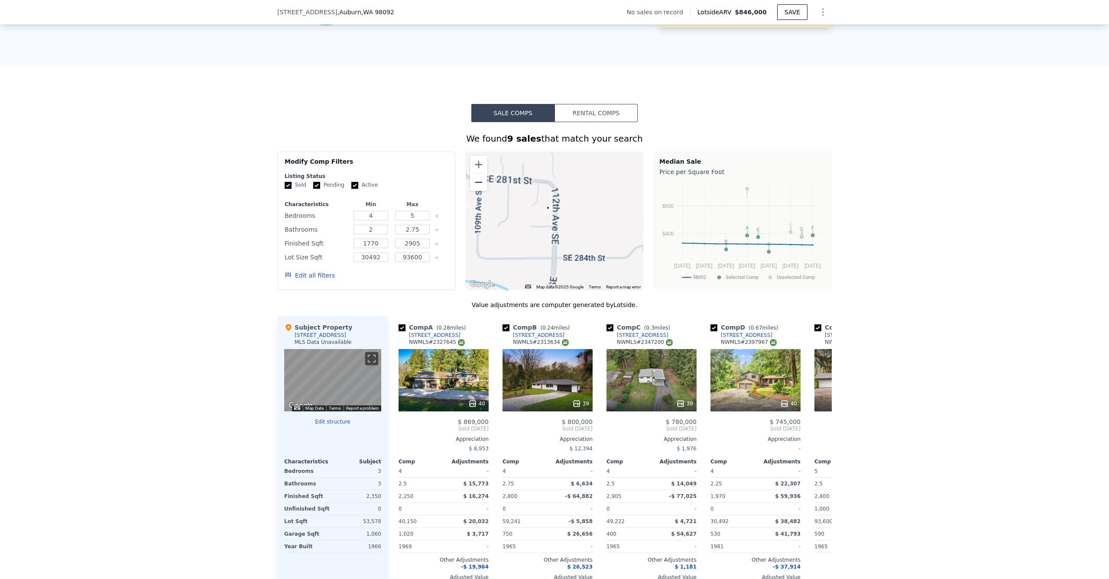
click at [475, 191] on button "Zoom out" at bounding box center [478, 182] width 17 height 17
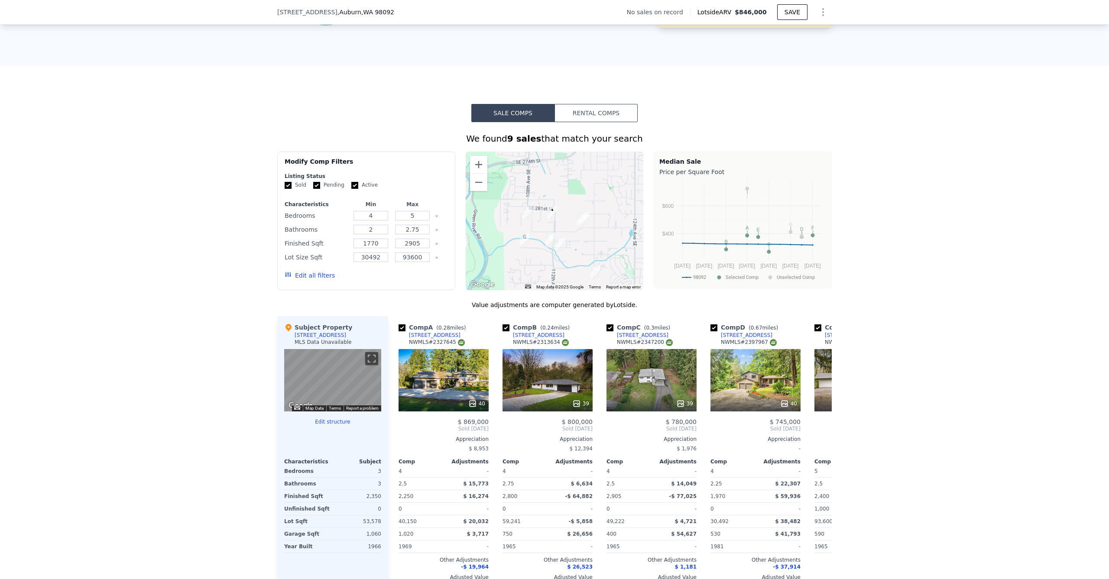
drag, startPoint x: 554, startPoint y: 236, endPoint x: 540, endPoint y: 220, distance: 21.5
click at [542, 217] on div at bounding box center [555, 221] width 178 height 139
click at [372, 361] on button "Toggle fullscreen view" at bounding box center [371, 358] width 13 height 13
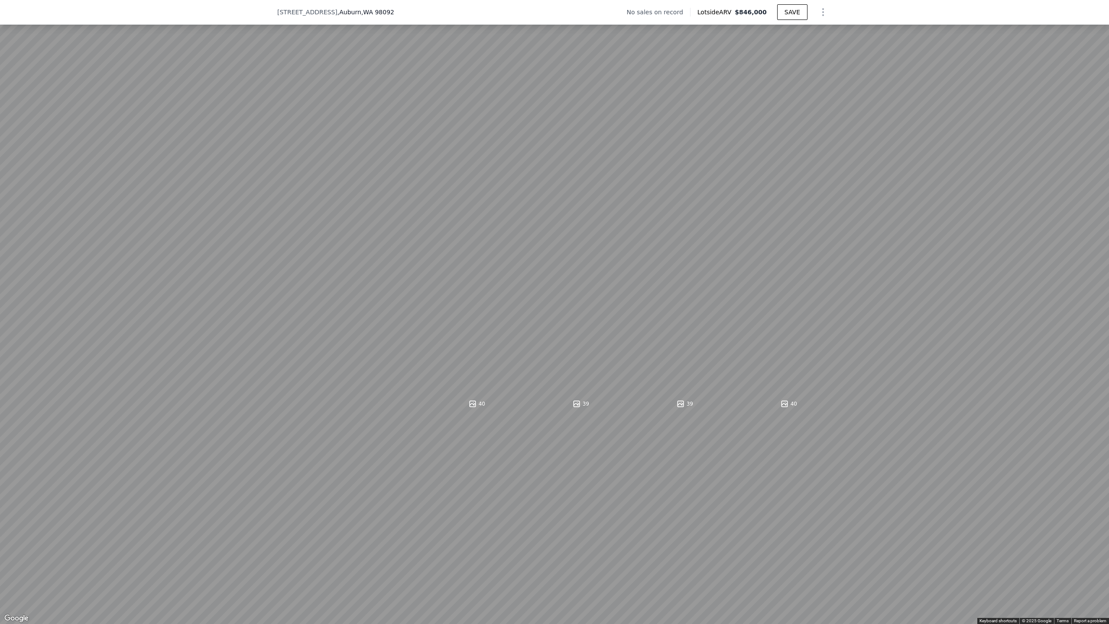
click at [1098, 15] on button "Toggle fullscreen view" at bounding box center [1099, 9] width 13 height 13
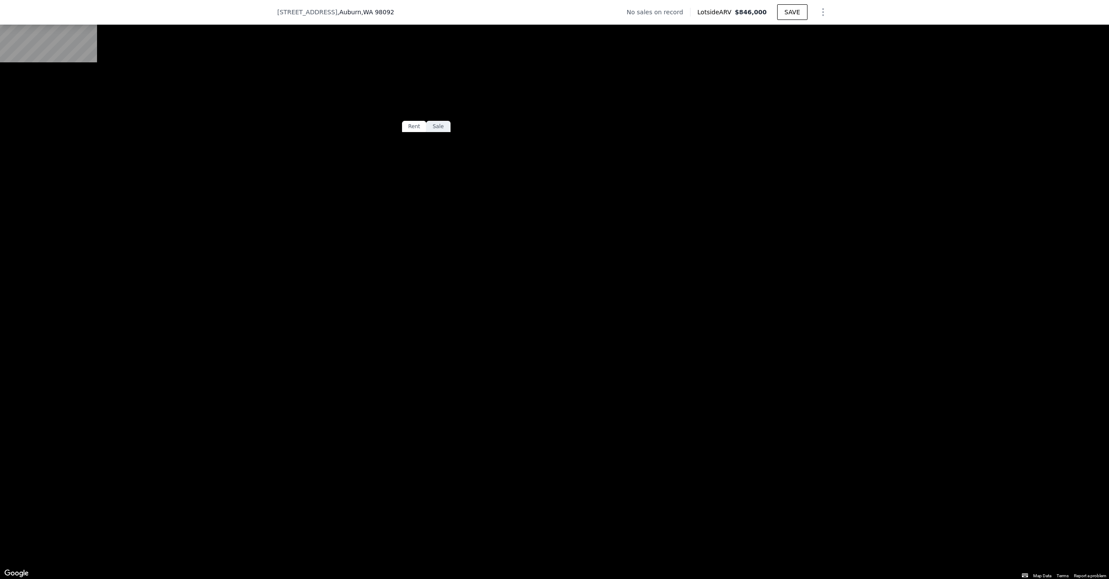
scroll to position [0, 0]
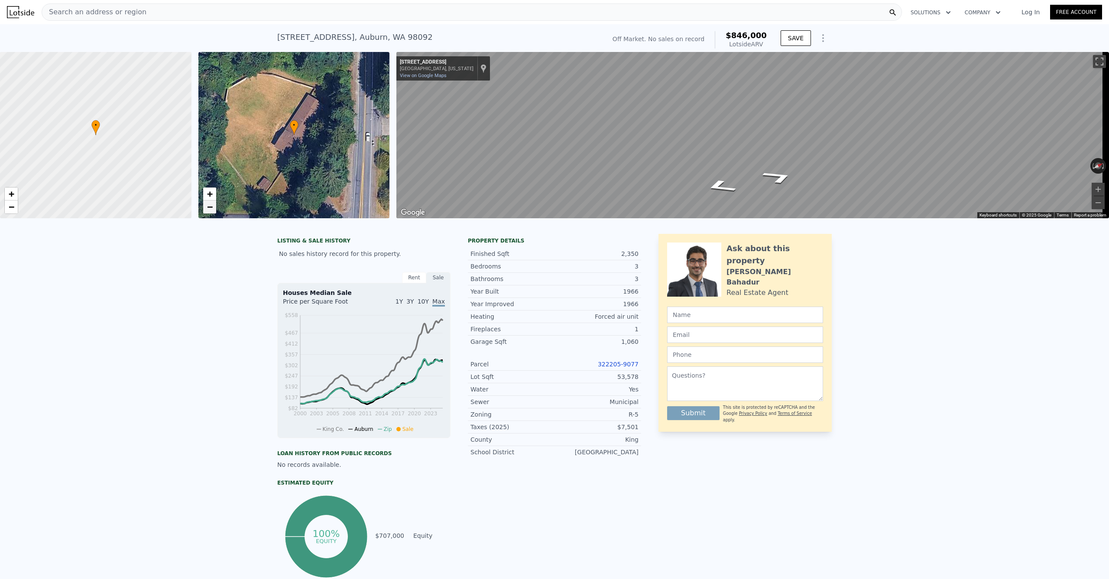
click at [208, 207] on span "−" at bounding box center [210, 206] width 6 height 11
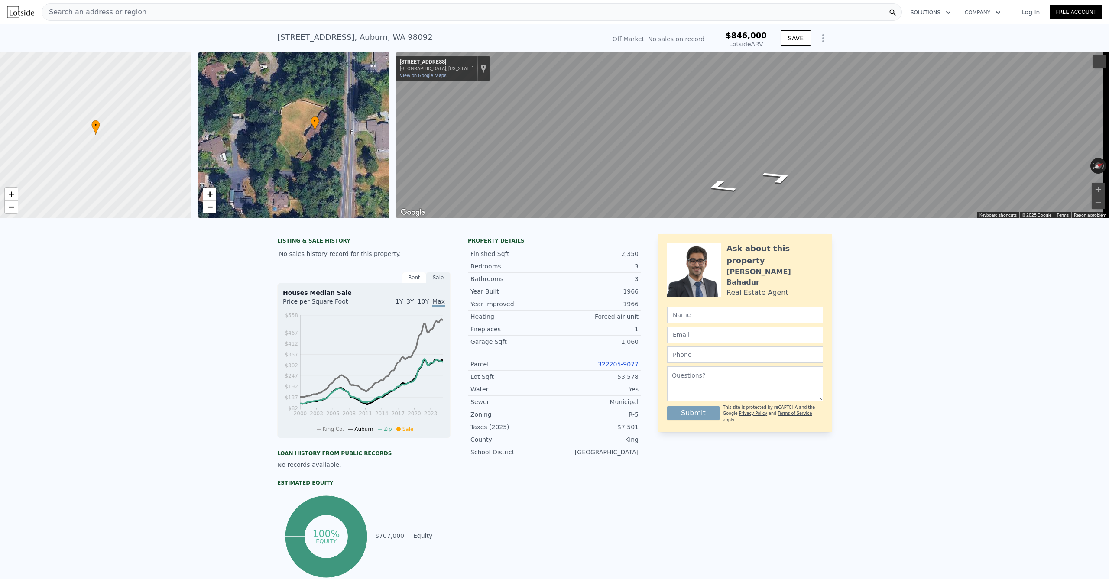
drag, startPoint x: 282, startPoint y: 162, endPoint x: 288, endPoint y: 172, distance: 12.4
click at [300, 161] on div "• + −" at bounding box center [294, 135] width 192 height 166
drag, startPoint x: 422, startPoint y: 37, endPoint x: 273, endPoint y: 33, distance: 150.0
click at [273, 33] on div "28225 112th Ave SE , Auburn , WA 98092 No sales on record (~ARV $846k ) Off Mar…" at bounding box center [554, 38] width 1109 height 28
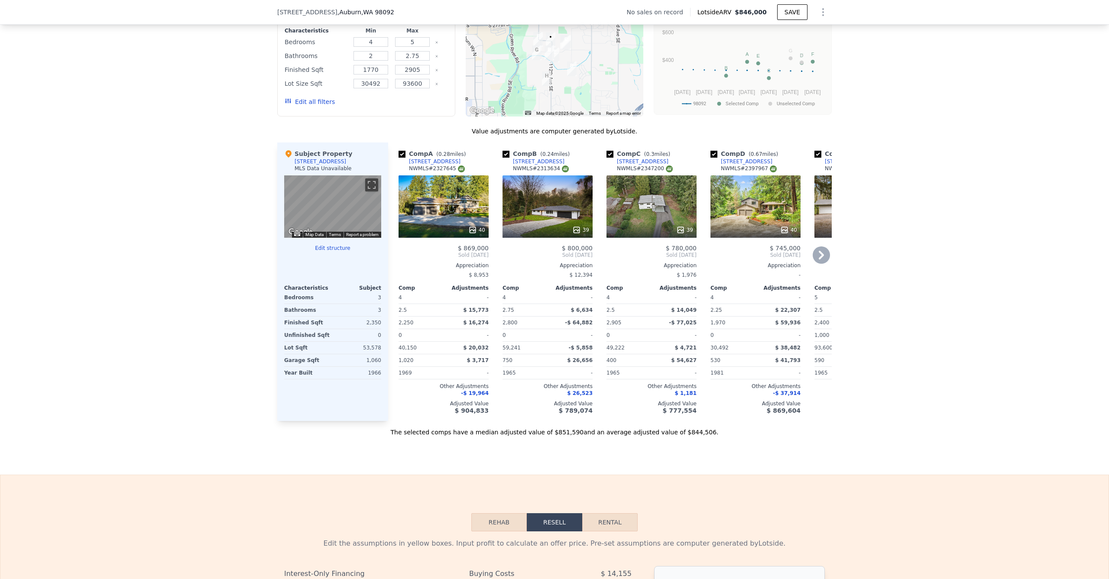
scroll to position [721, 0]
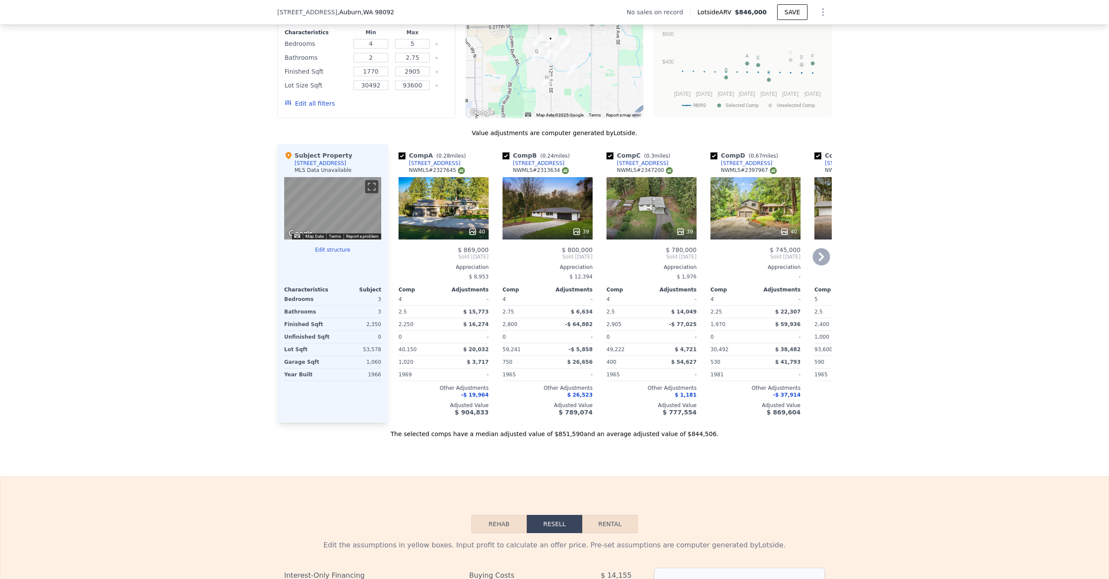
click at [551, 203] on div "39" at bounding box center [548, 208] width 90 height 62
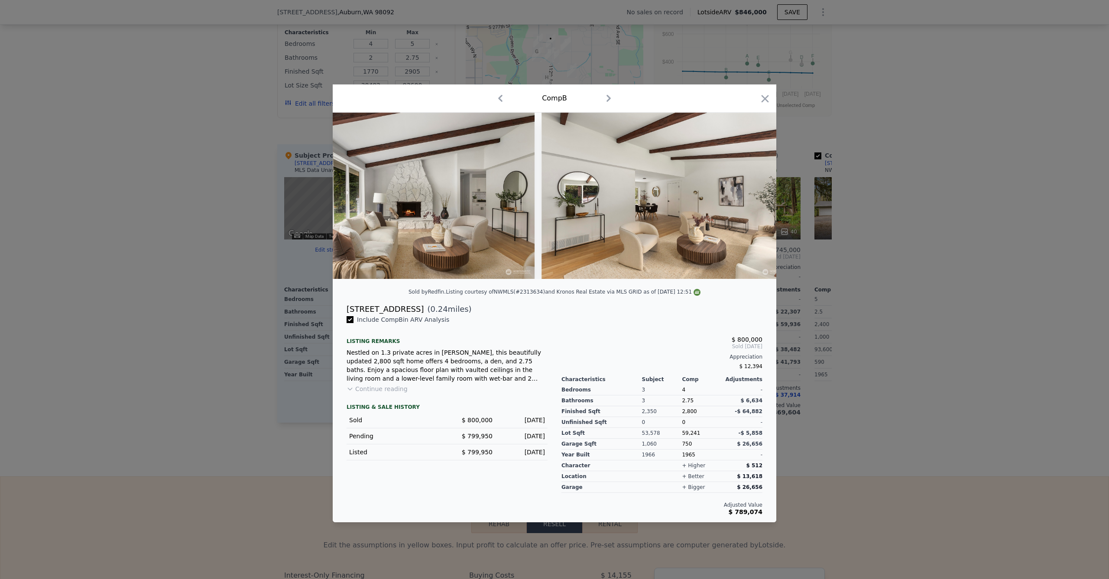
scroll to position [0, 2514]
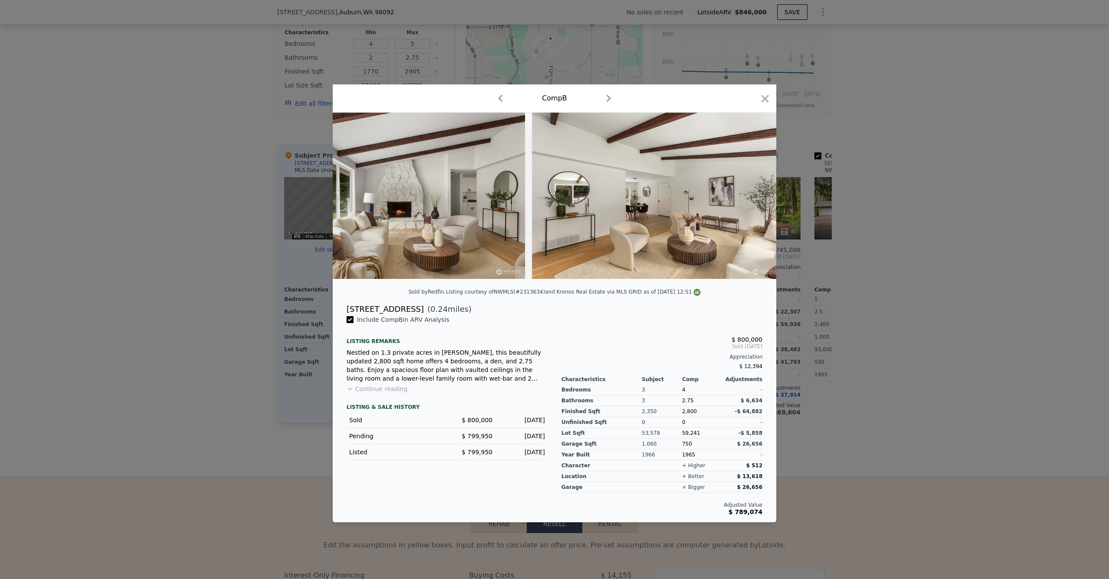
click at [758, 98] on div "Comp B" at bounding box center [555, 98] width 430 height 14
click at [767, 97] on icon "button" at bounding box center [765, 98] width 7 height 7
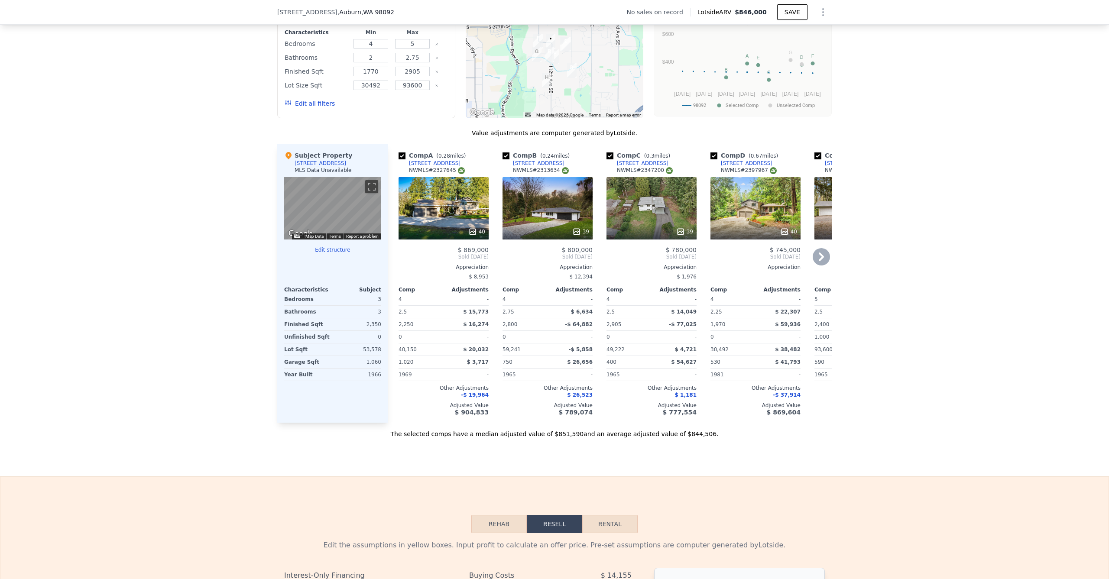
scroll to position [720, 0]
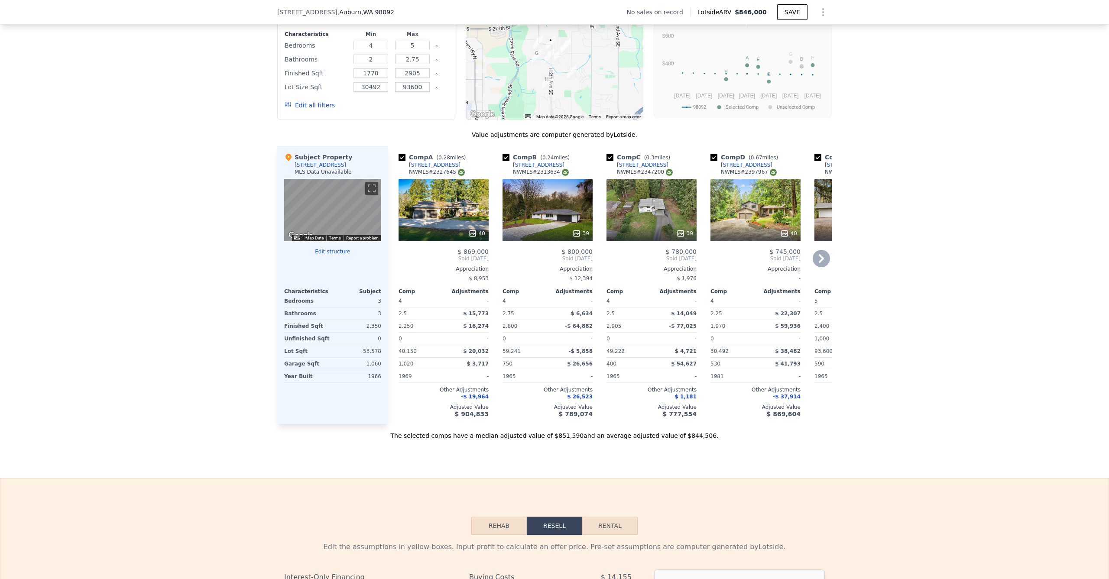
click at [543, 238] on div "39" at bounding box center [548, 233] width 83 height 9
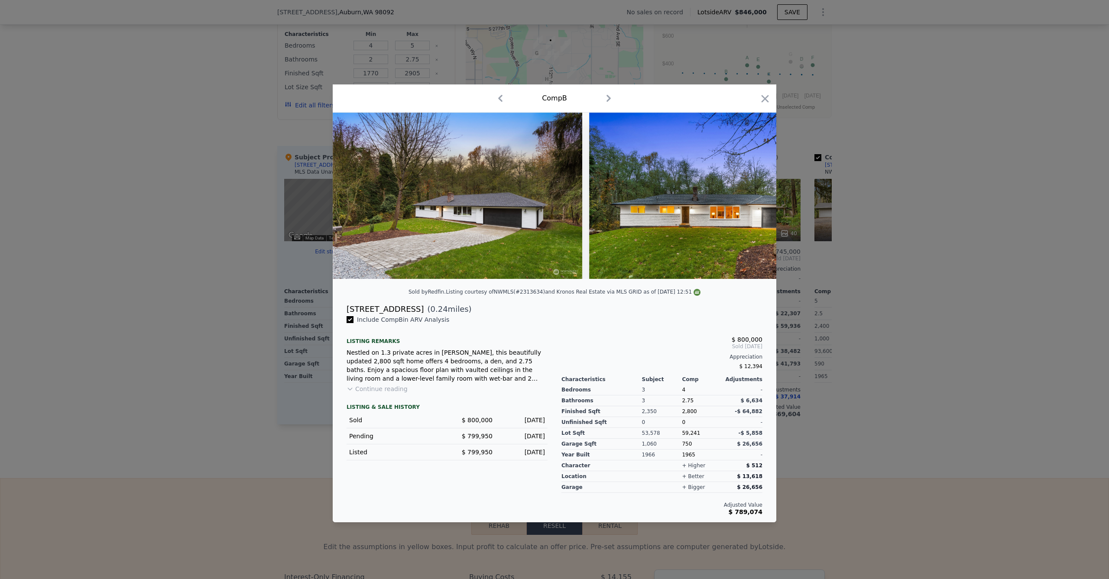
click at [771, 94] on div "Comp B" at bounding box center [555, 98] width 444 height 28
click at [760, 98] on icon "button" at bounding box center [765, 99] width 12 height 12
